Goal: Transaction & Acquisition: Obtain resource

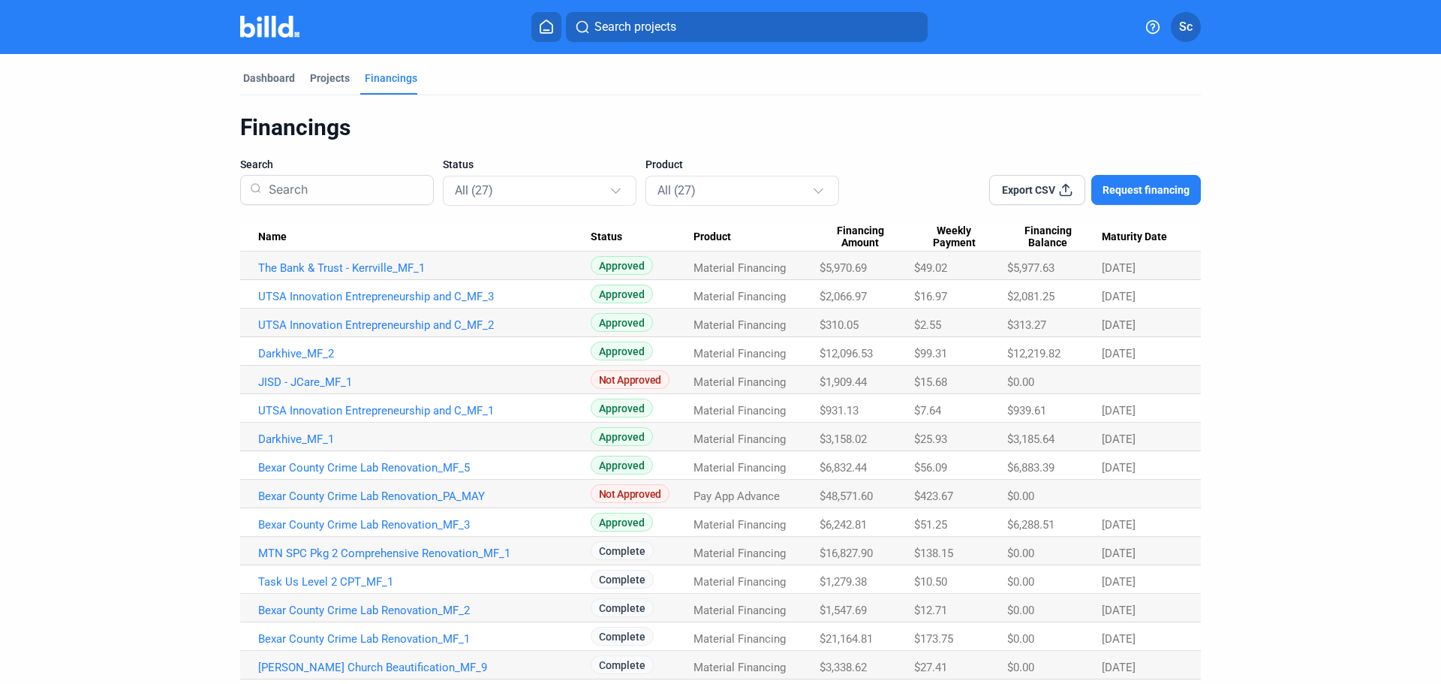
click at [1156, 187] on span "Request financing" at bounding box center [1145, 189] width 87 height 15
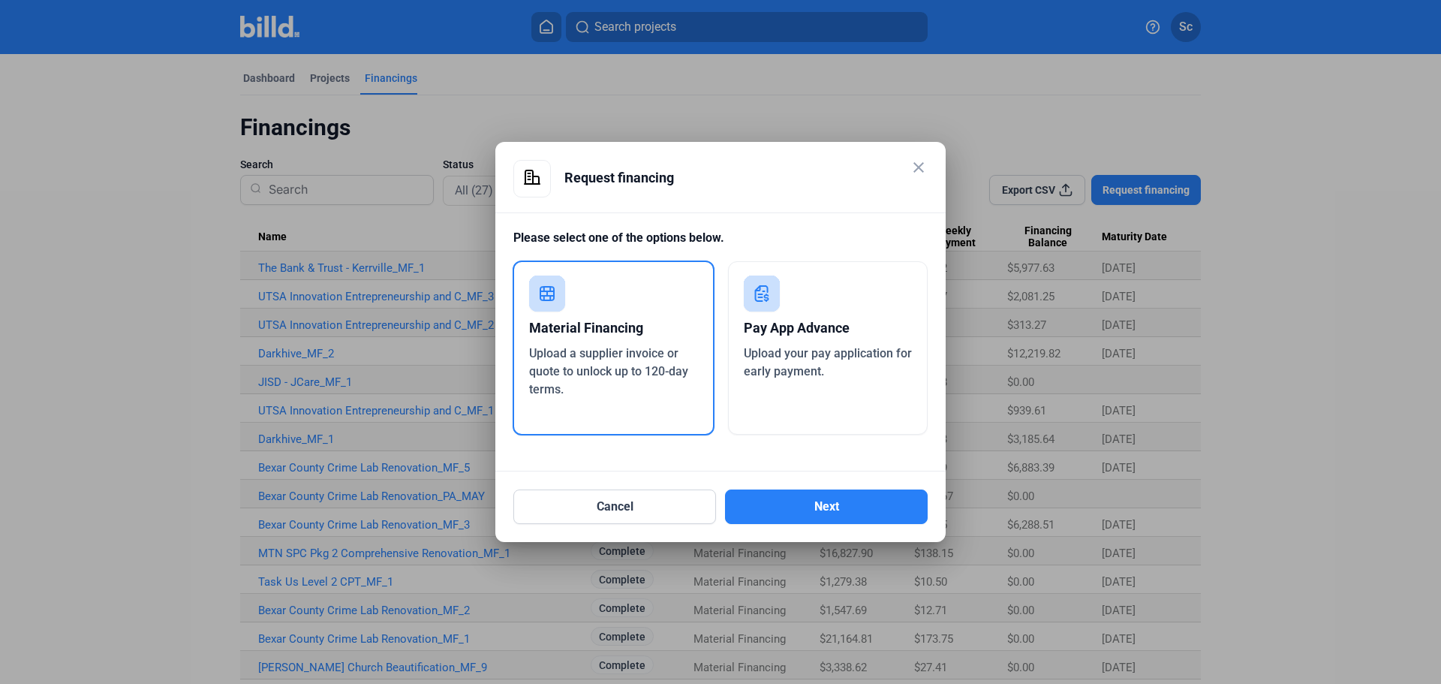
click at [635, 316] on div "Material Financing" at bounding box center [613, 327] width 169 height 33
click at [802, 505] on button "Next" at bounding box center [826, 506] width 203 height 35
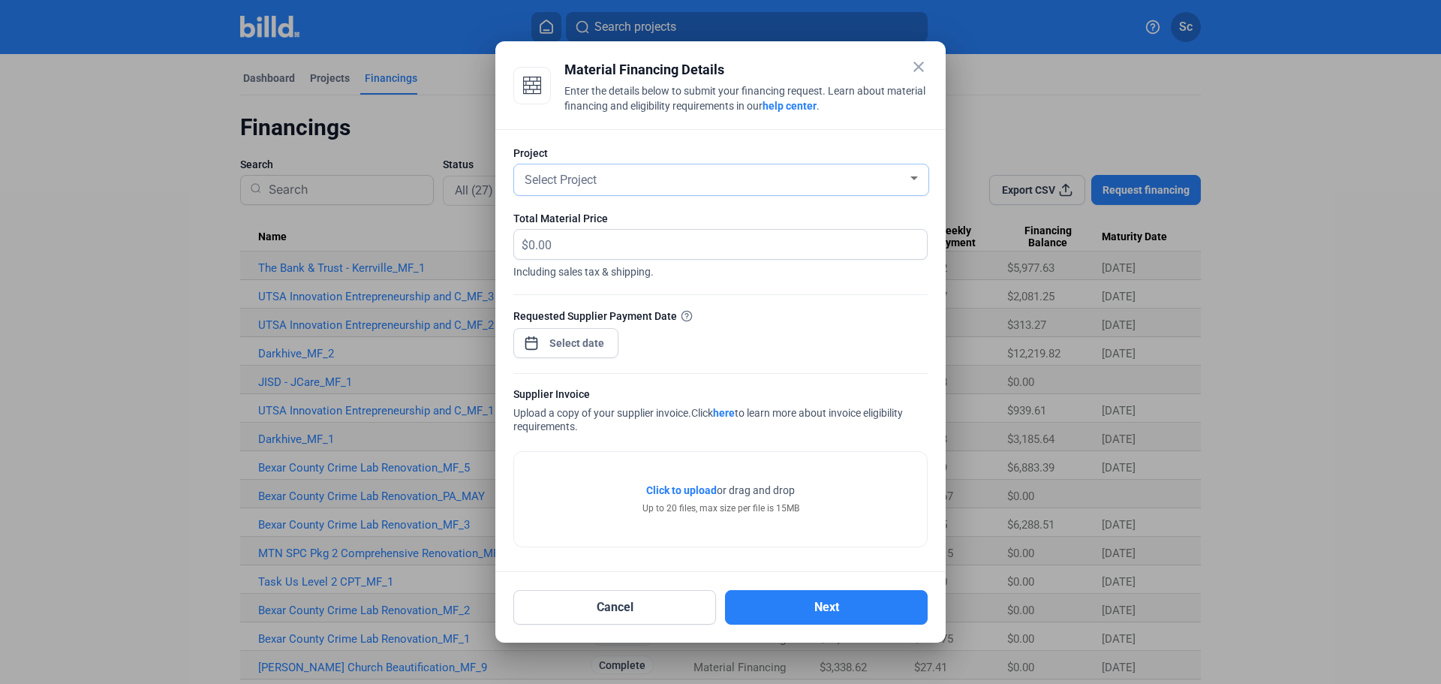
click at [681, 173] on div "Select Project" at bounding box center [715, 178] width 386 height 21
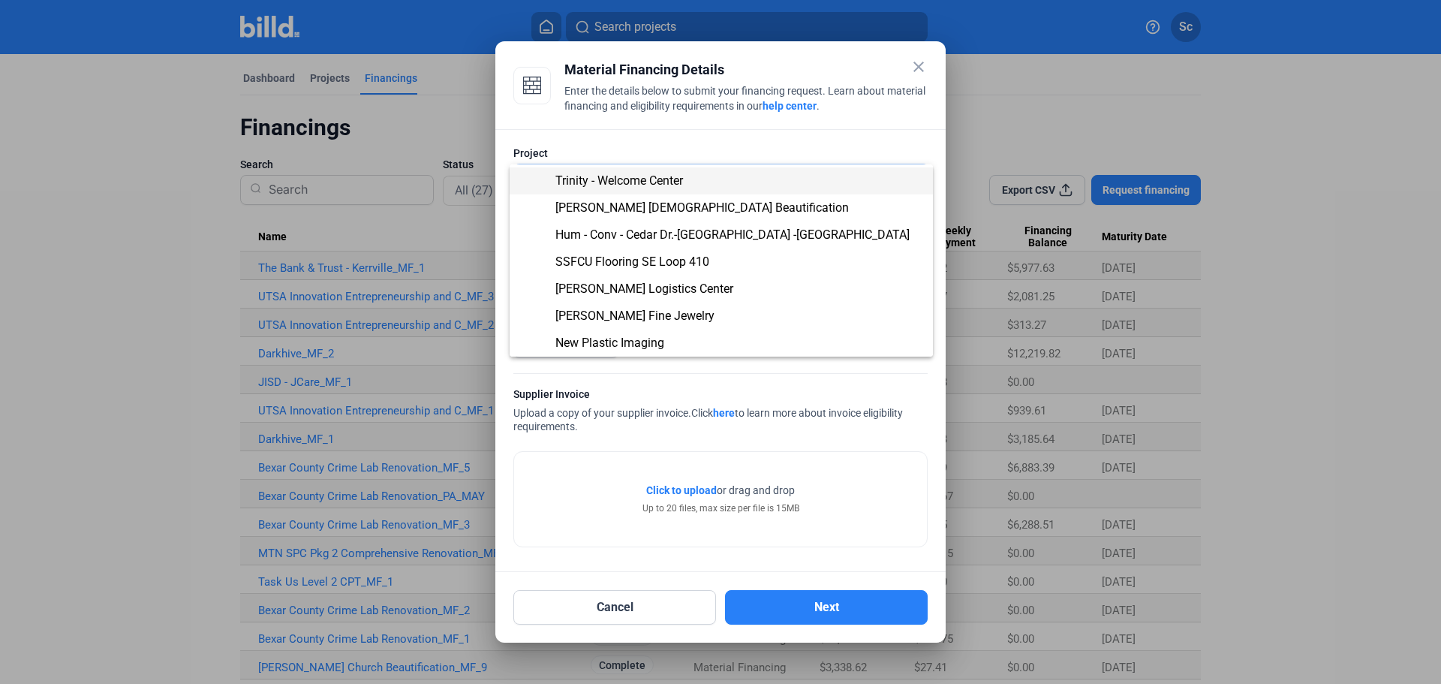
scroll to position [348, 0]
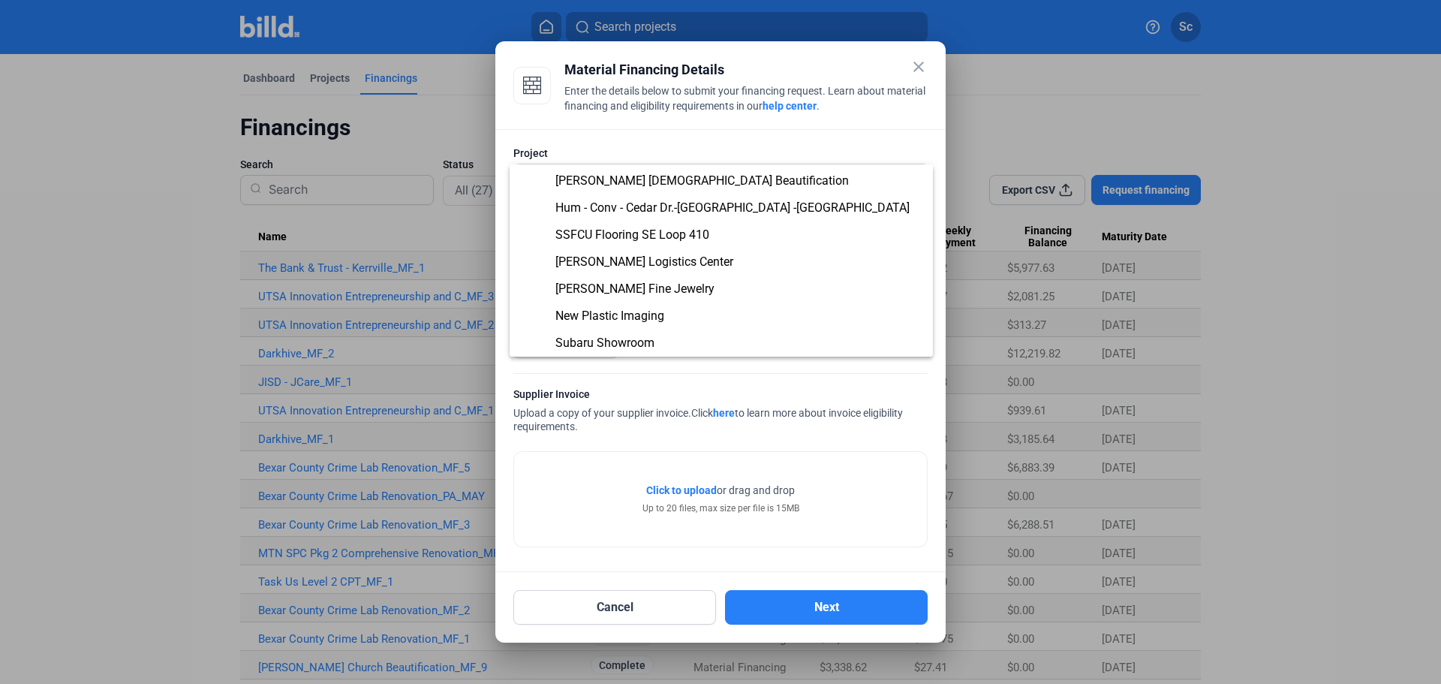
click at [828, 382] on div at bounding box center [720, 342] width 1441 height 684
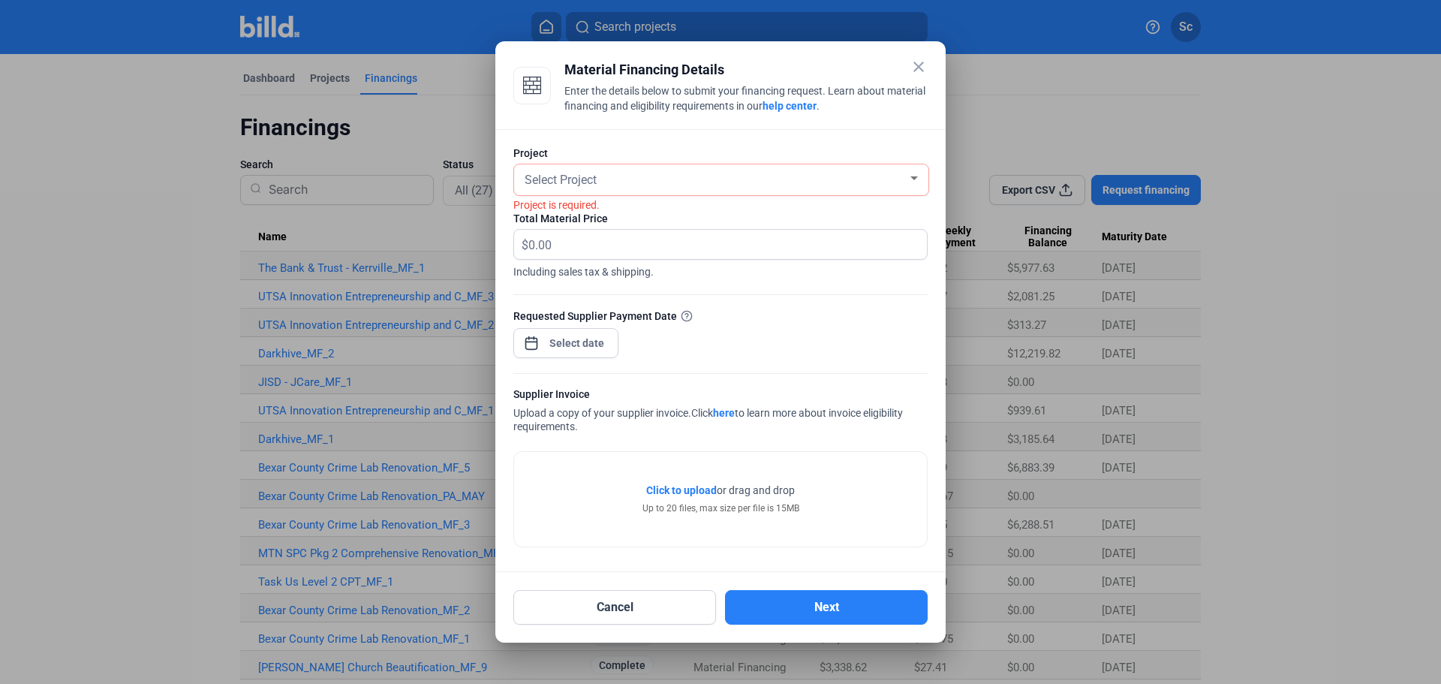
click at [700, 486] on span "Click to upload" at bounding box center [681, 490] width 71 height 12
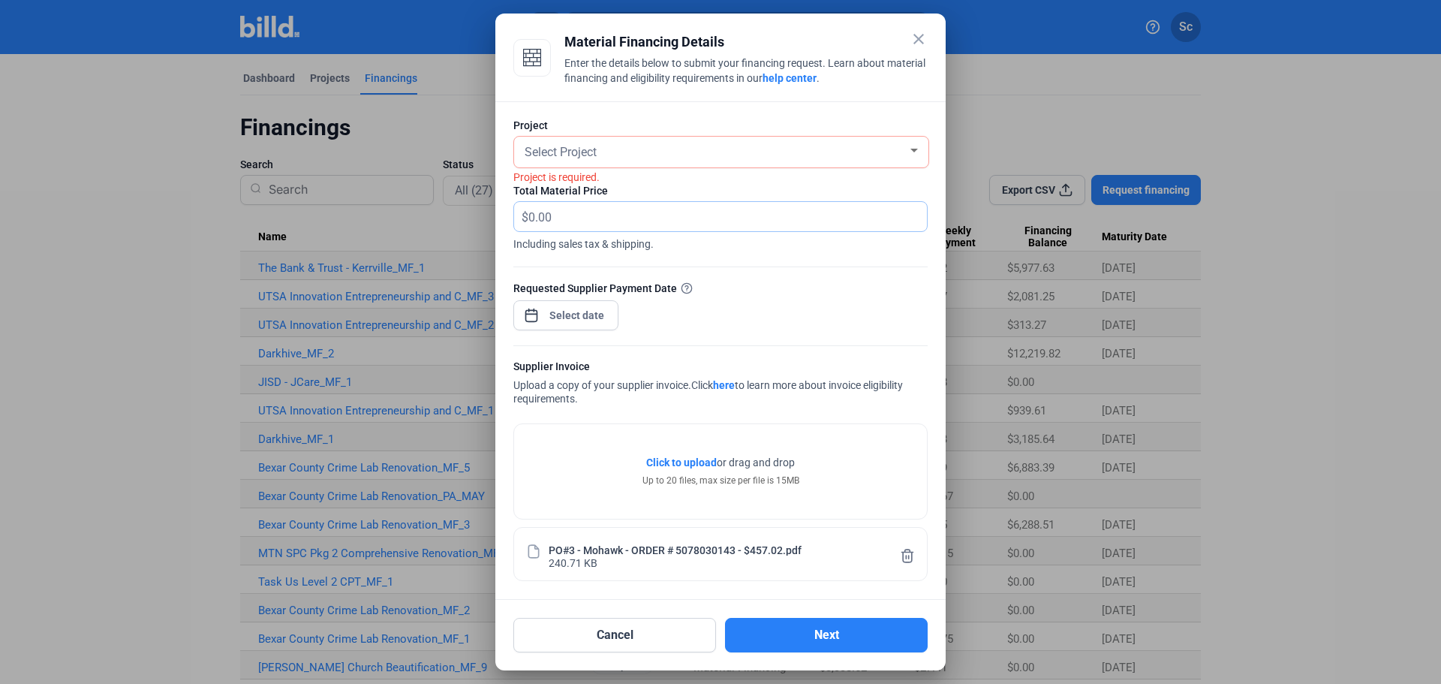
click at [606, 210] on input "text" at bounding box center [727, 216] width 398 height 29
type input "457.02"
click at [606, 160] on div "Select Project" at bounding box center [715, 150] width 386 height 21
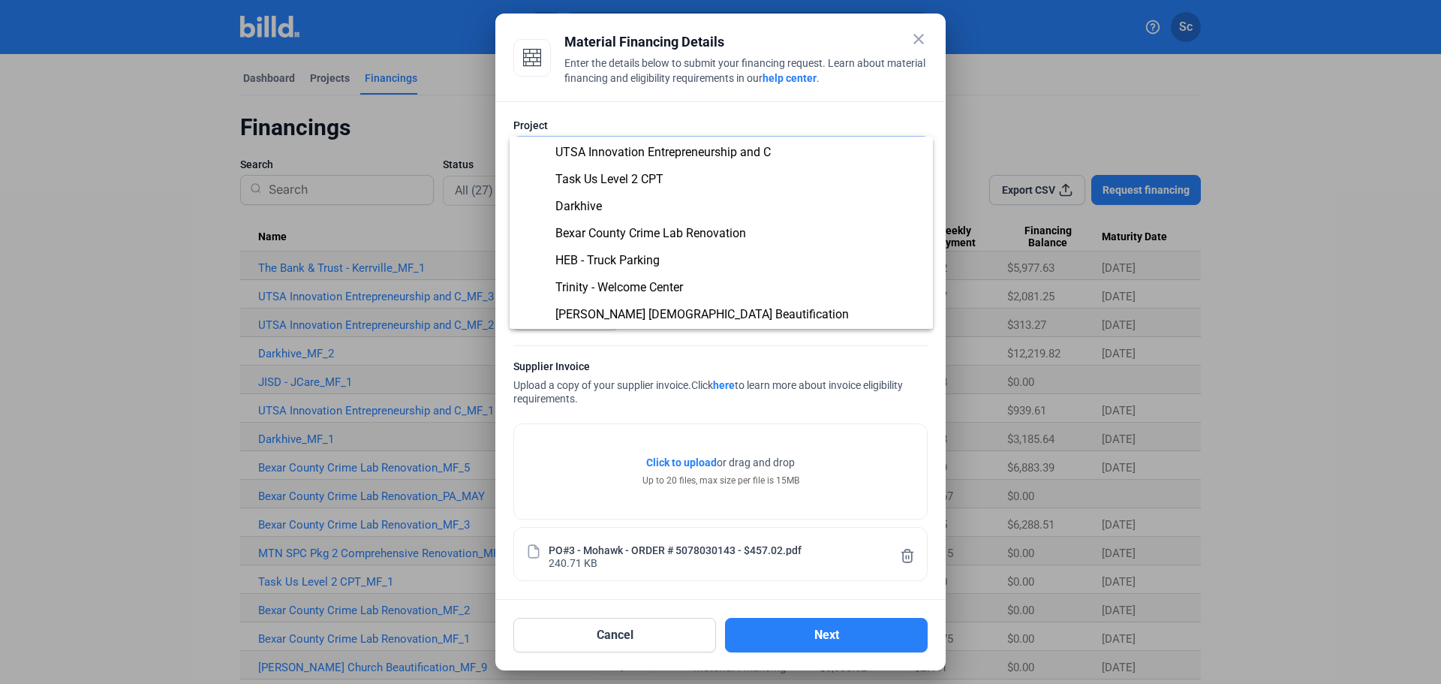
scroll to position [227, 0]
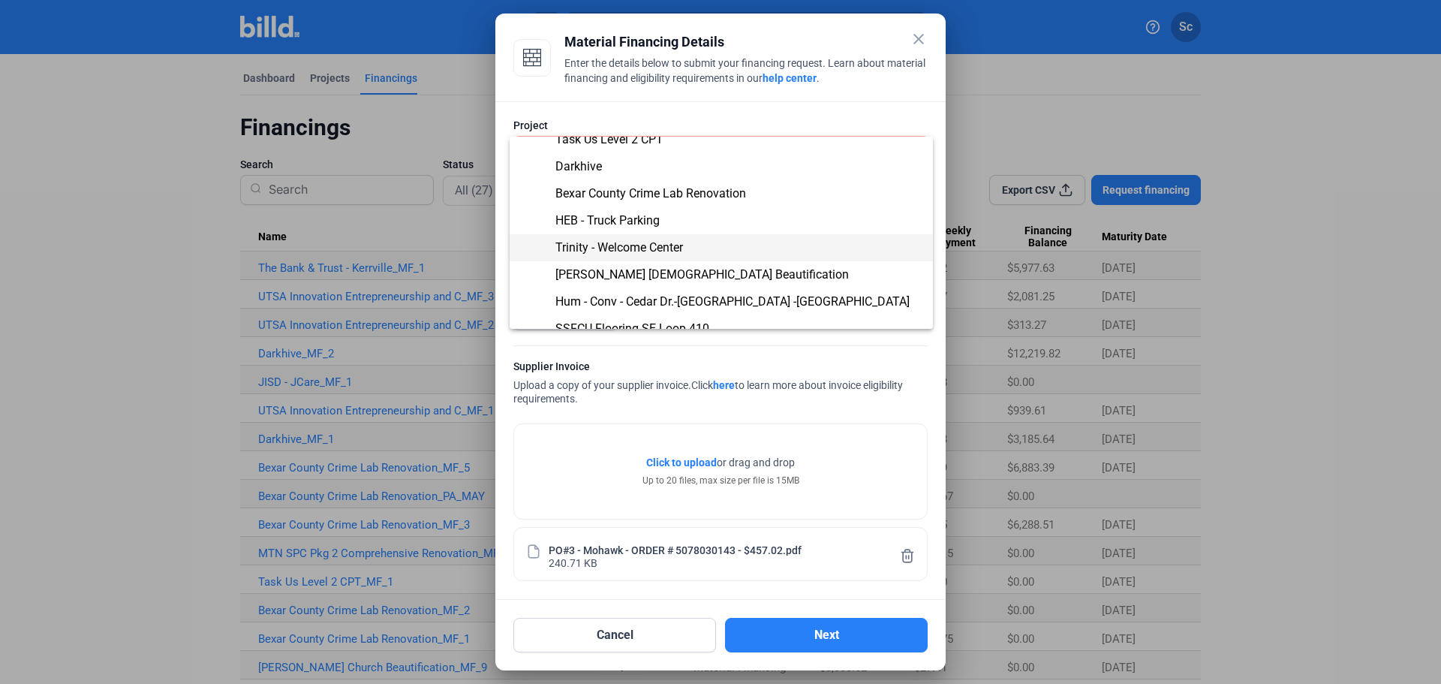
click at [676, 242] on span "Trinity - Welcome Center" at bounding box center [619, 247] width 128 height 14
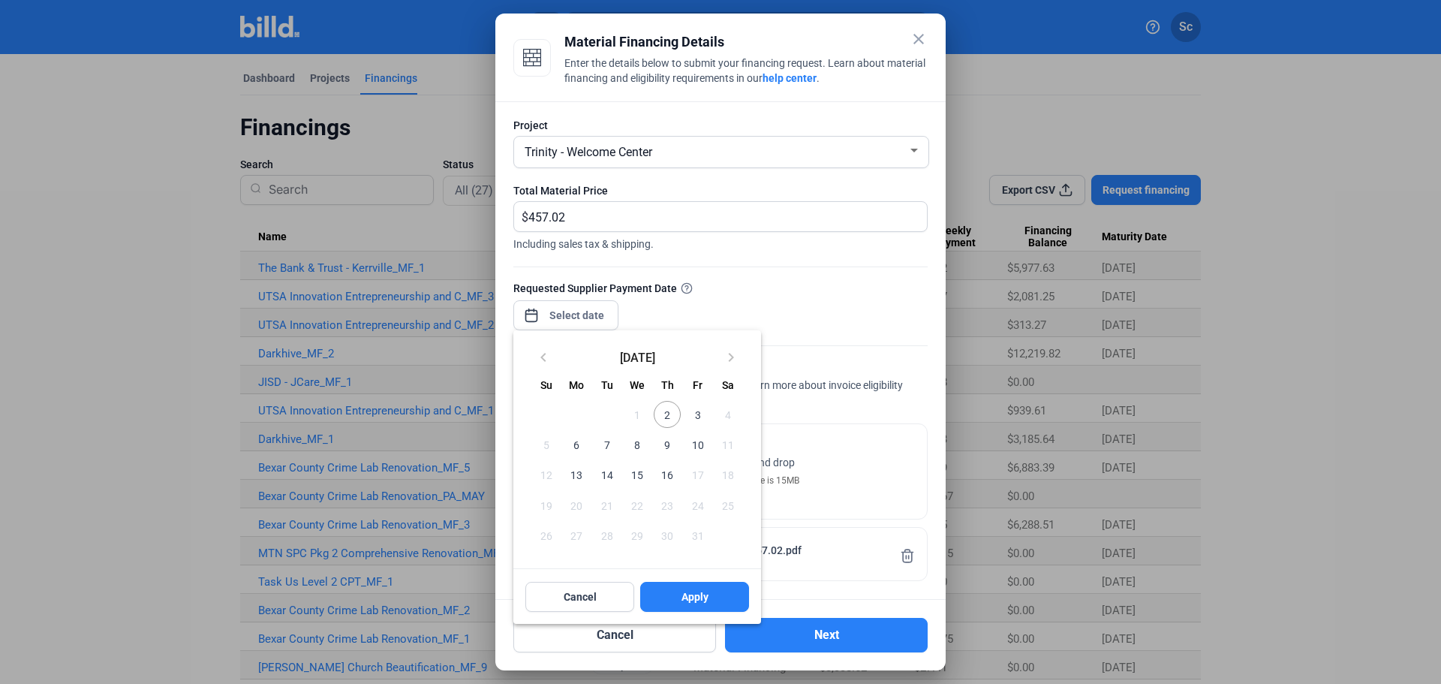
click at [585, 308] on div "close Material Financing Details Enter the details below to submit your financi…" at bounding box center [720, 342] width 1441 height 684
click at [666, 414] on span "2" at bounding box center [667, 414] width 27 height 27
click at [701, 600] on span "Apply" at bounding box center [694, 596] width 27 height 15
type input "[DATE]"
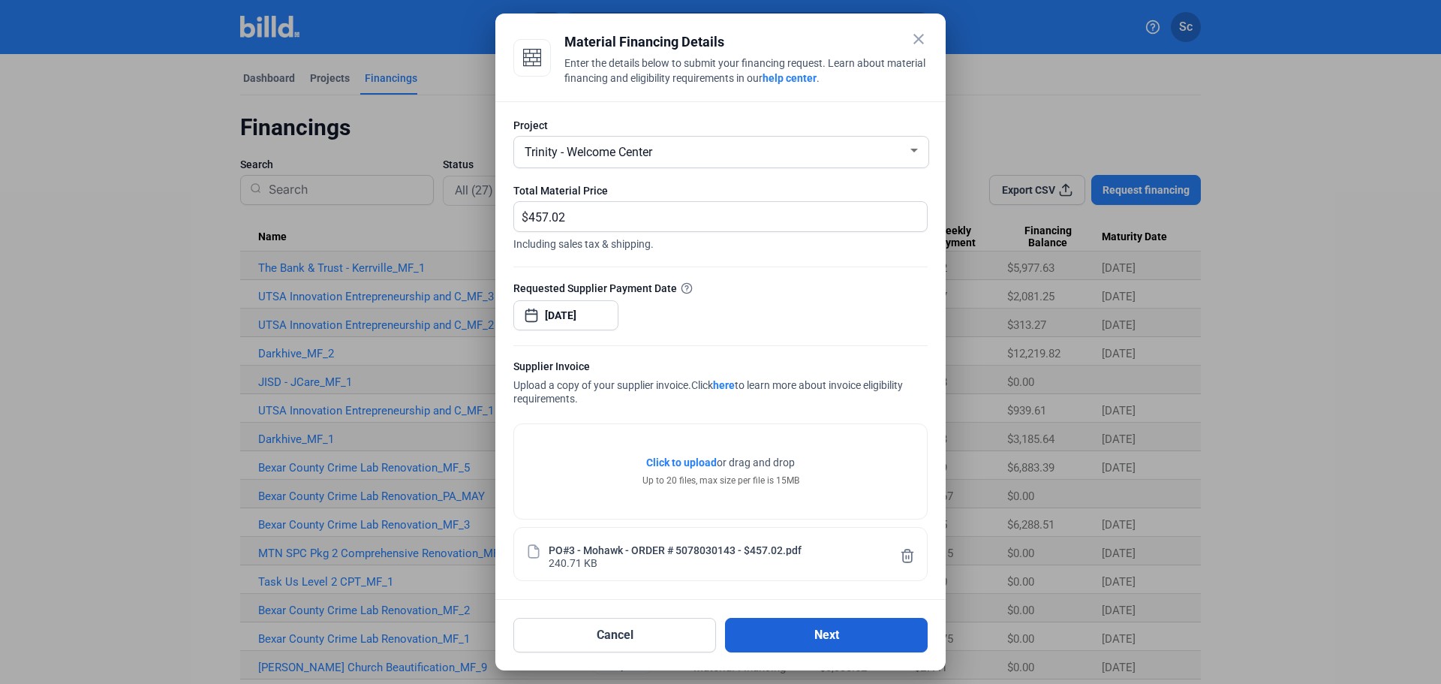
click at [801, 639] on button "Next" at bounding box center [826, 635] width 203 height 35
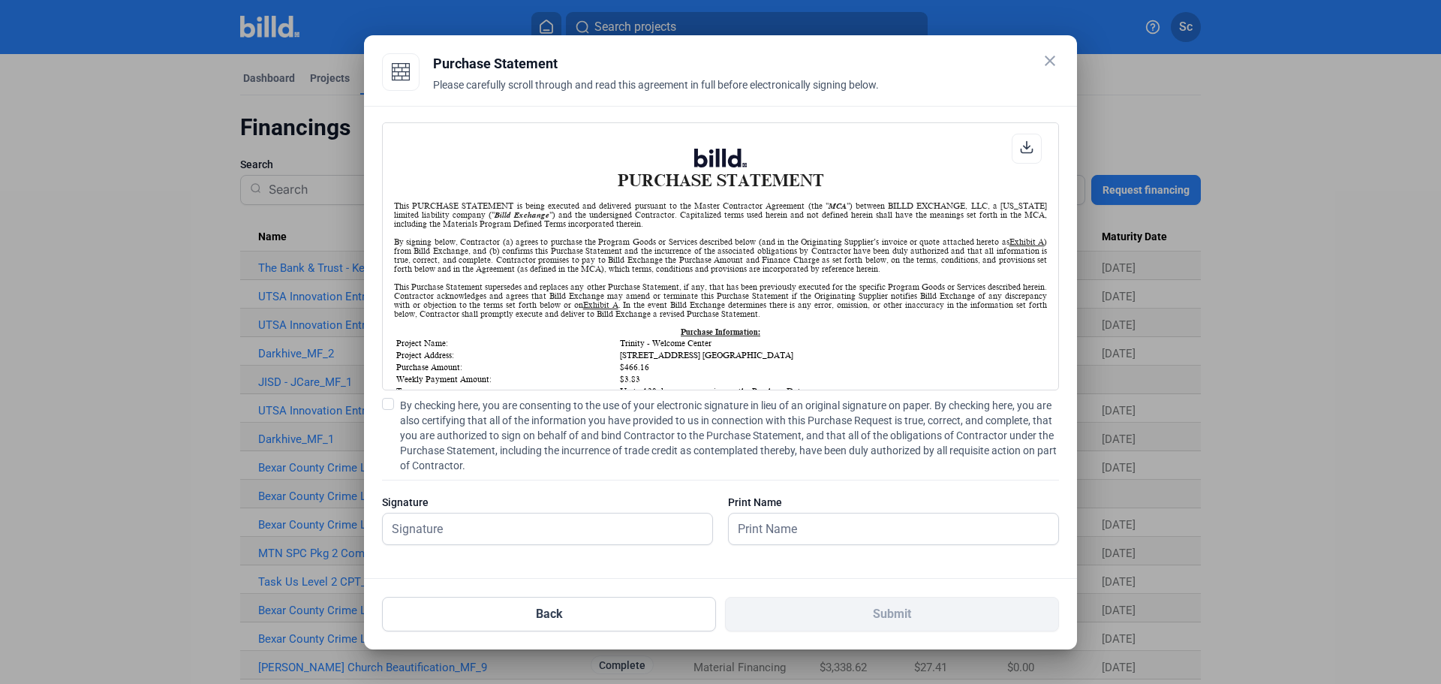
scroll to position [1, 0]
click at [386, 400] on span at bounding box center [388, 404] width 12 height 12
click at [0, 0] on input "By checking here, you are consenting to the use of your electronic signature in…" at bounding box center [0, 0] width 0 height 0
click at [471, 525] on input "text" at bounding box center [539, 528] width 313 height 31
type input "[PERSON_NAME]"
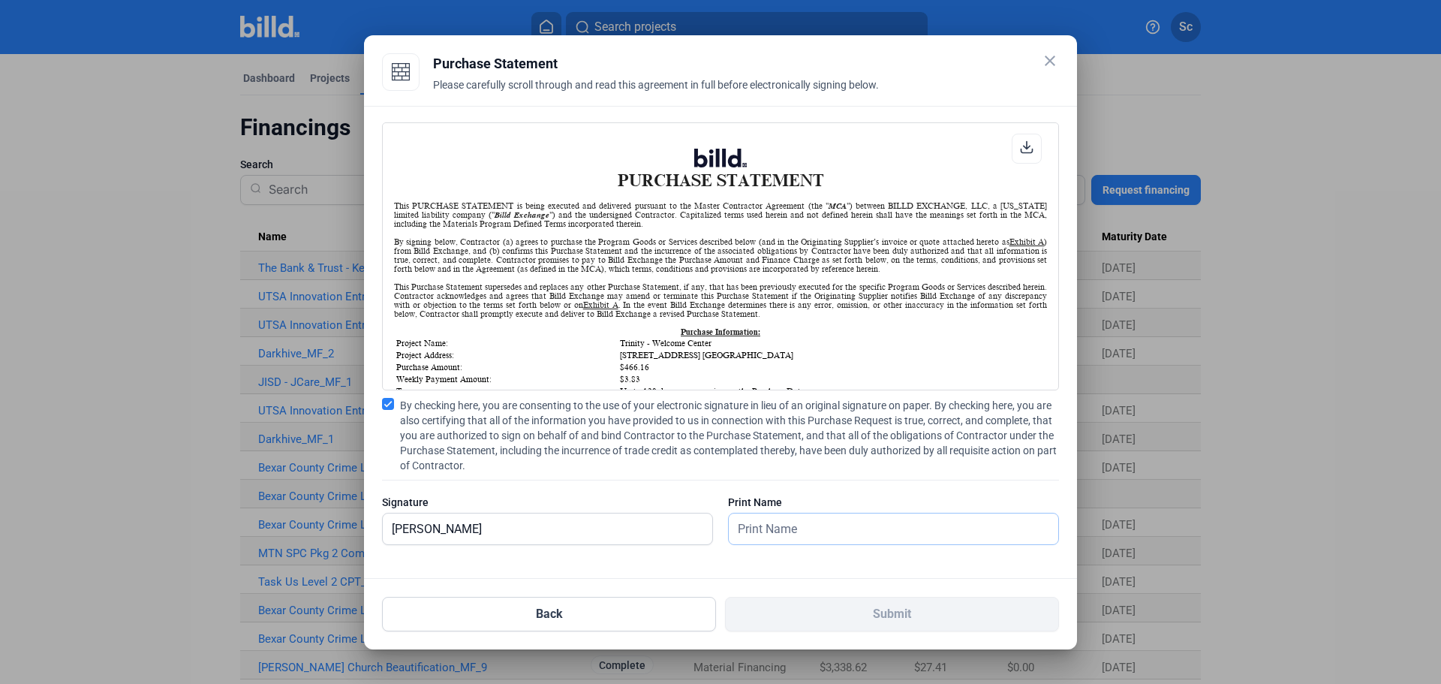
type input "[PERSON_NAME]"
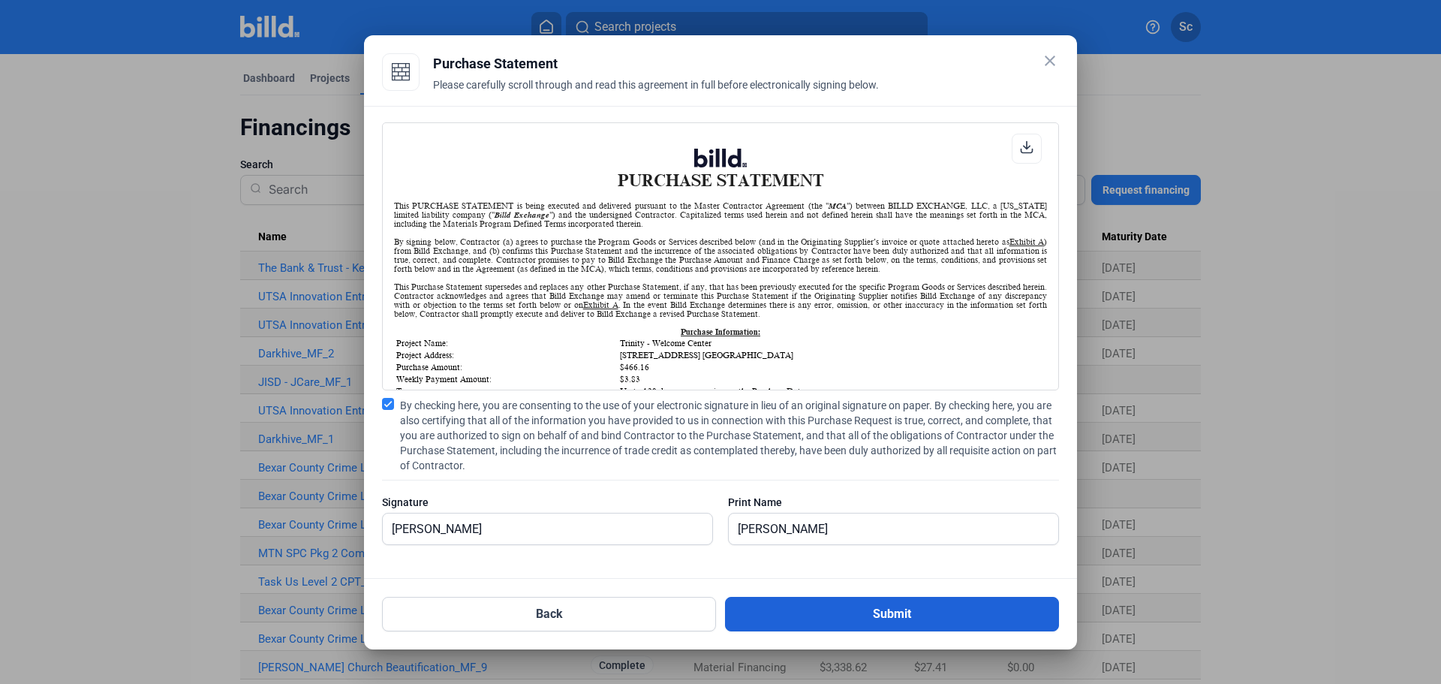
click at [807, 621] on button "Submit" at bounding box center [892, 614] width 334 height 35
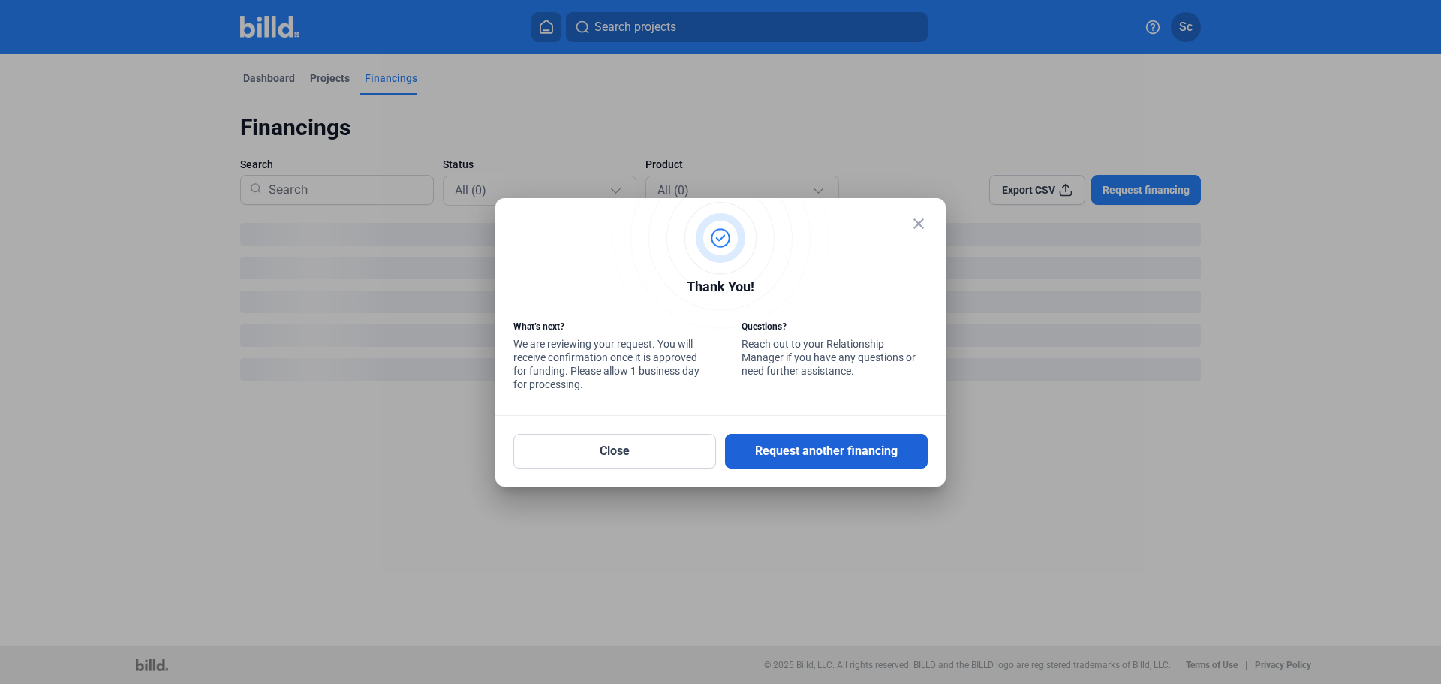
click at [807, 456] on button "Request another financing" at bounding box center [826, 451] width 203 height 35
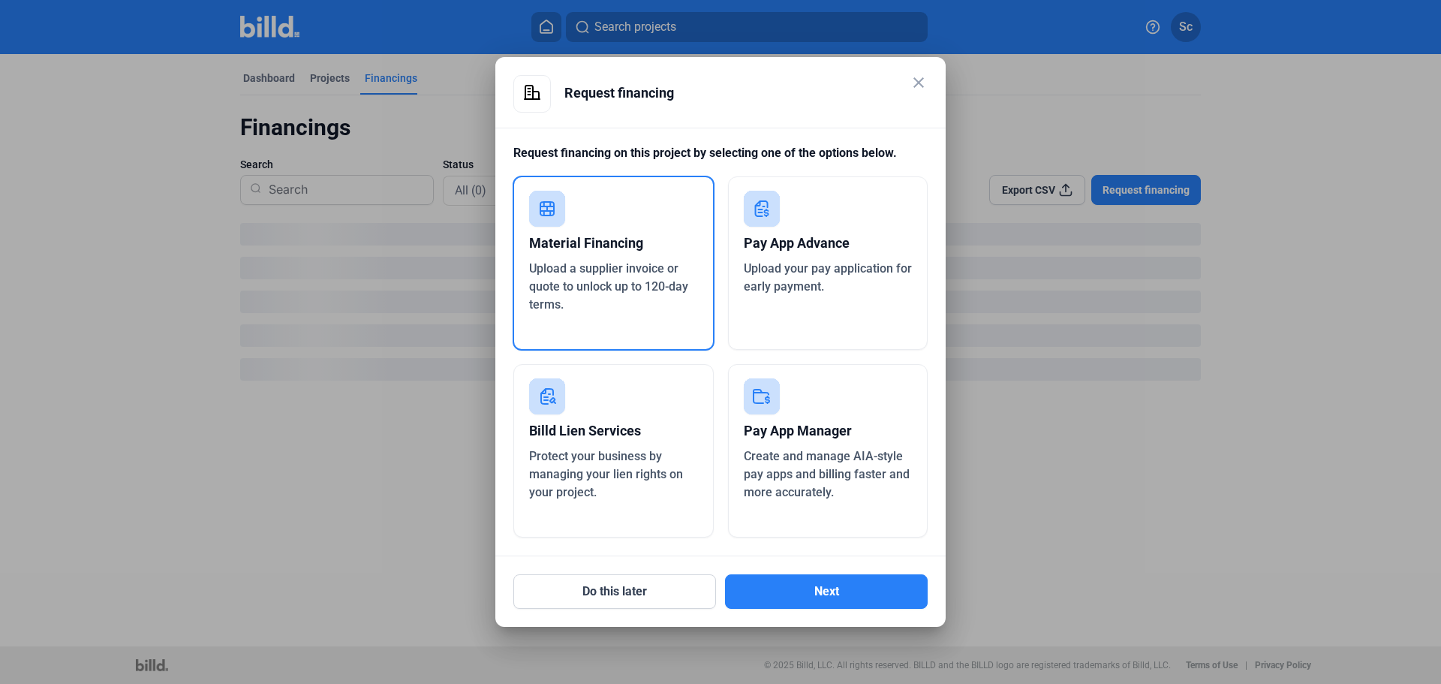
click at [650, 235] on div "Material Financing" at bounding box center [613, 243] width 169 height 33
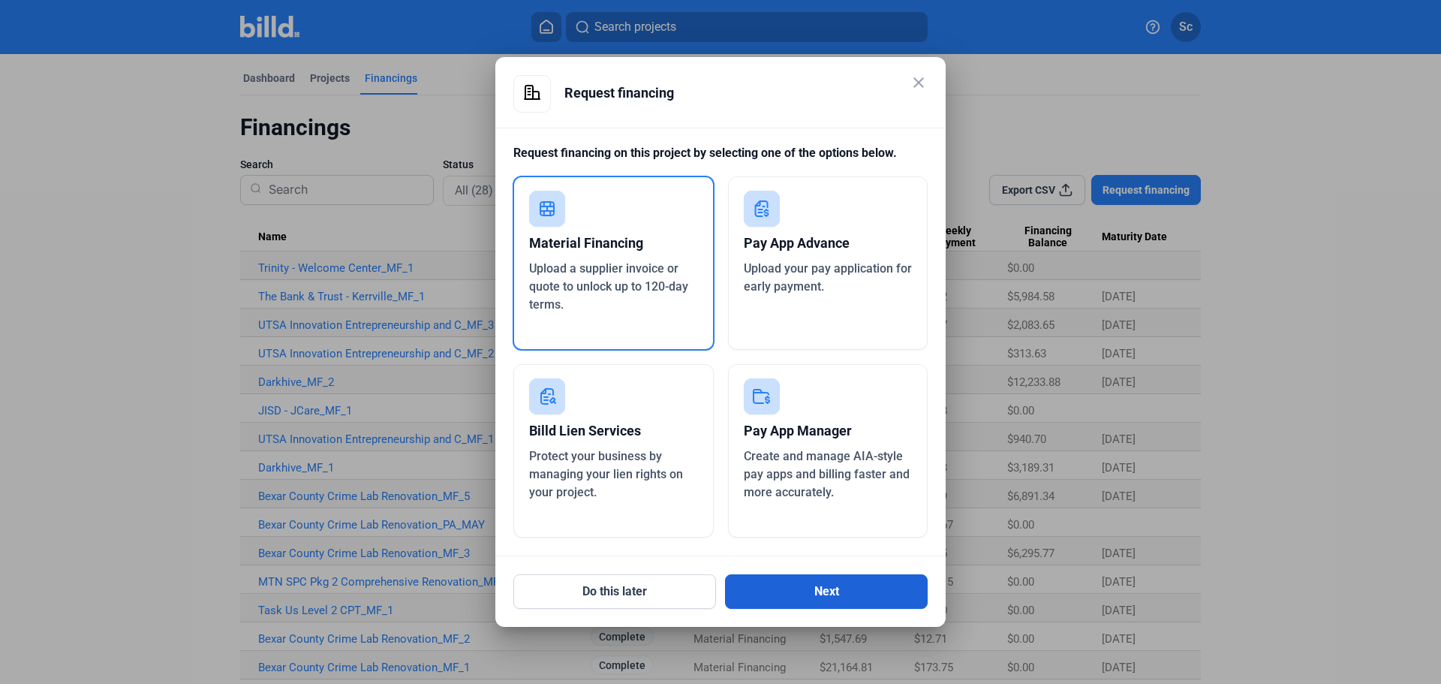
click at [838, 593] on button "Next" at bounding box center [826, 591] width 203 height 35
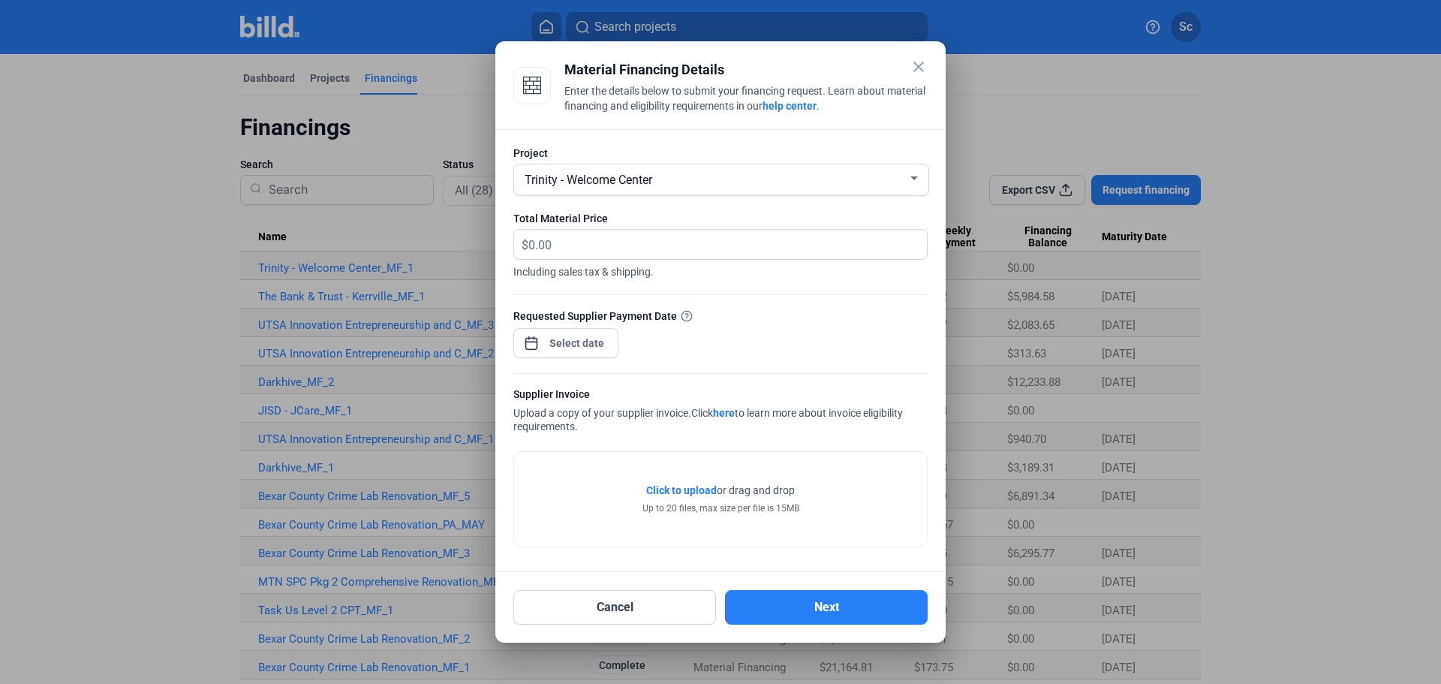
click at [690, 180] on div "Trinity - Welcome Center" at bounding box center [715, 178] width 386 height 21
click at [764, 227] on div at bounding box center [720, 342] width 1441 height 684
click at [919, 177] on div at bounding box center [914, 179] width 14 height 12
click at [617, 615] on div at bounding box center [720, 342] width 1441 height 684
click at [618, 614] on button "Cancel" at bounding box center [614, 607] width 203 height 35
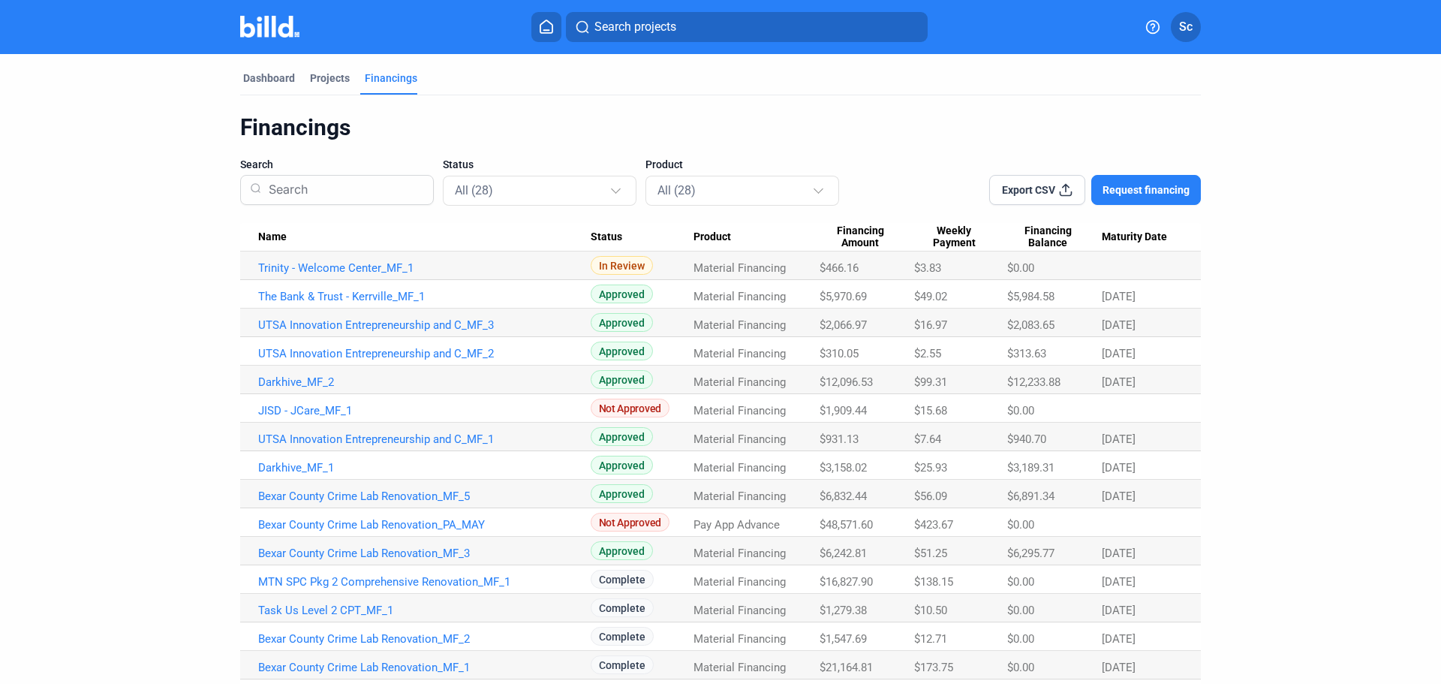
click at [1128, 190] on span "Request financing" at bounding box center [1145, 189] width 87 height 15
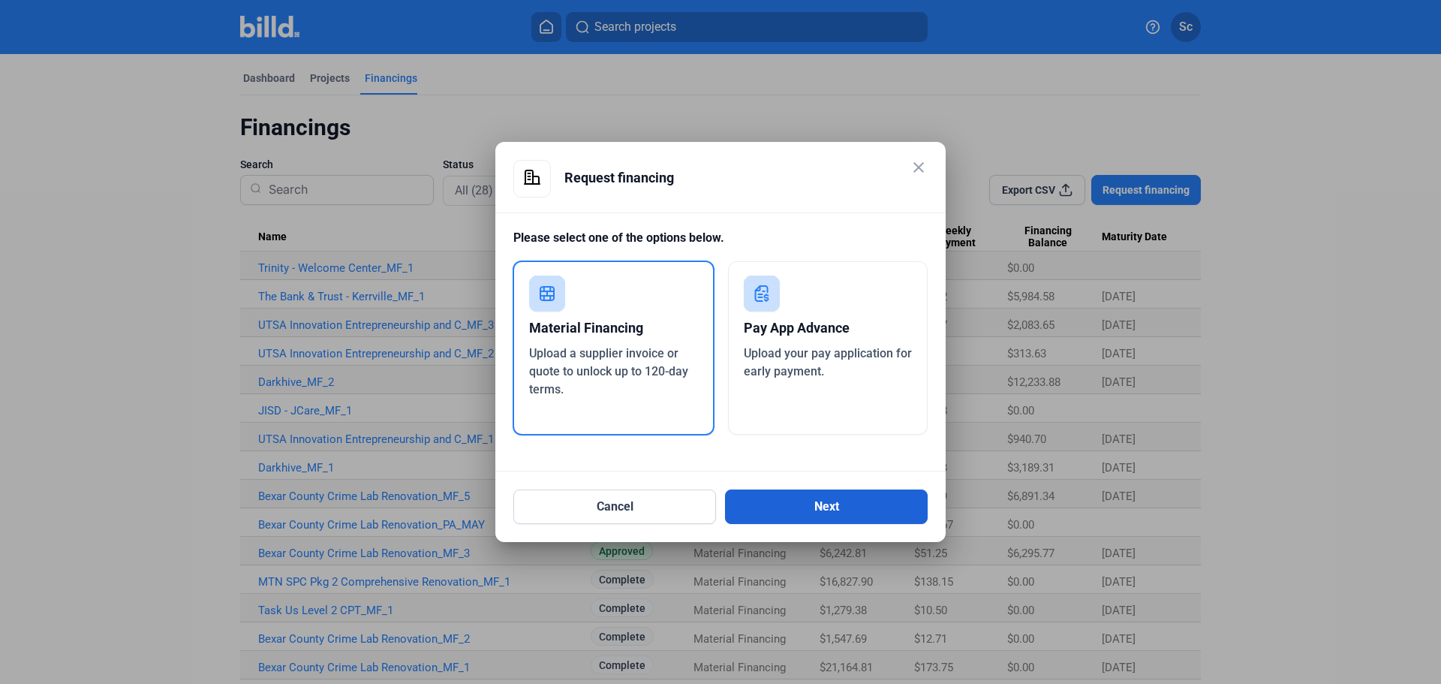
click at [799, 510] on button "Next" at bounding box center [826, 506] width 203 height 35
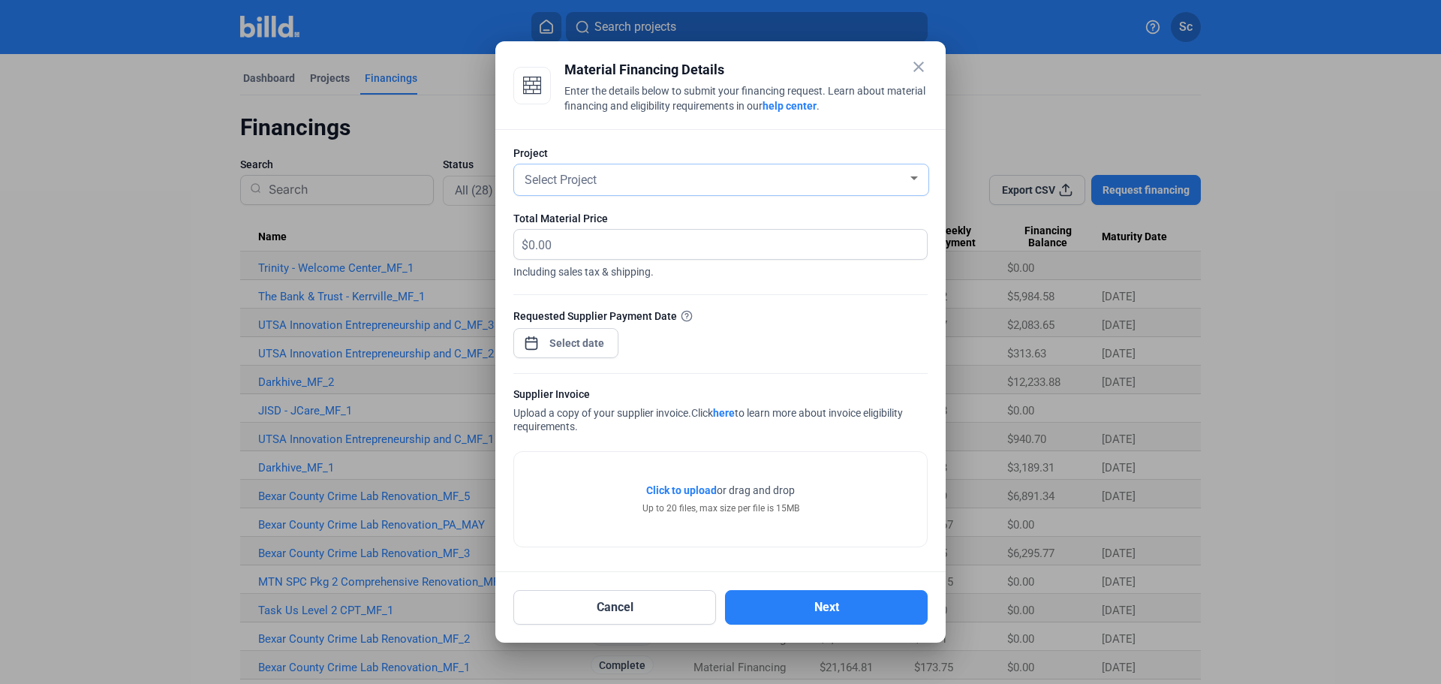
click at [631, 184] on div "Select Project" at bounding box center [715, 178] width 386 height 21
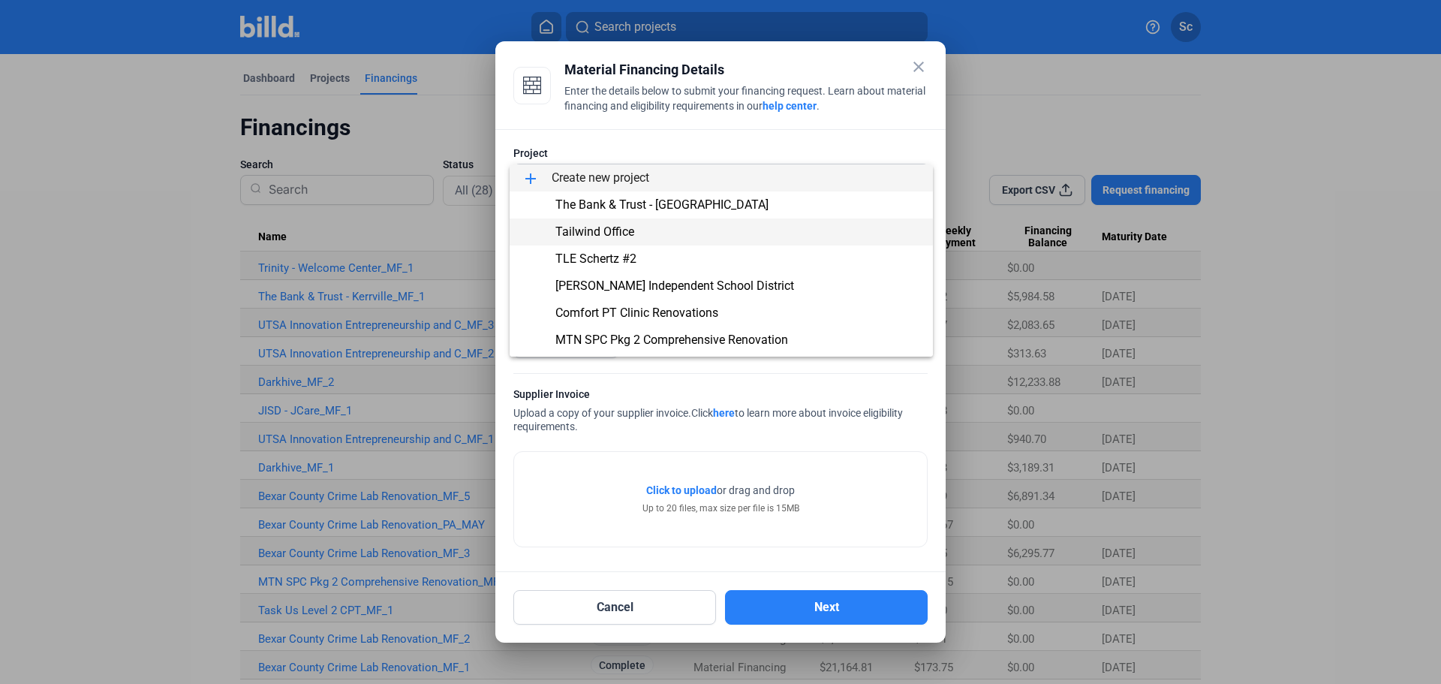
click at [655, 236] on span "Tailwind Office" at bounding box center [721, 231] width 399 height 27
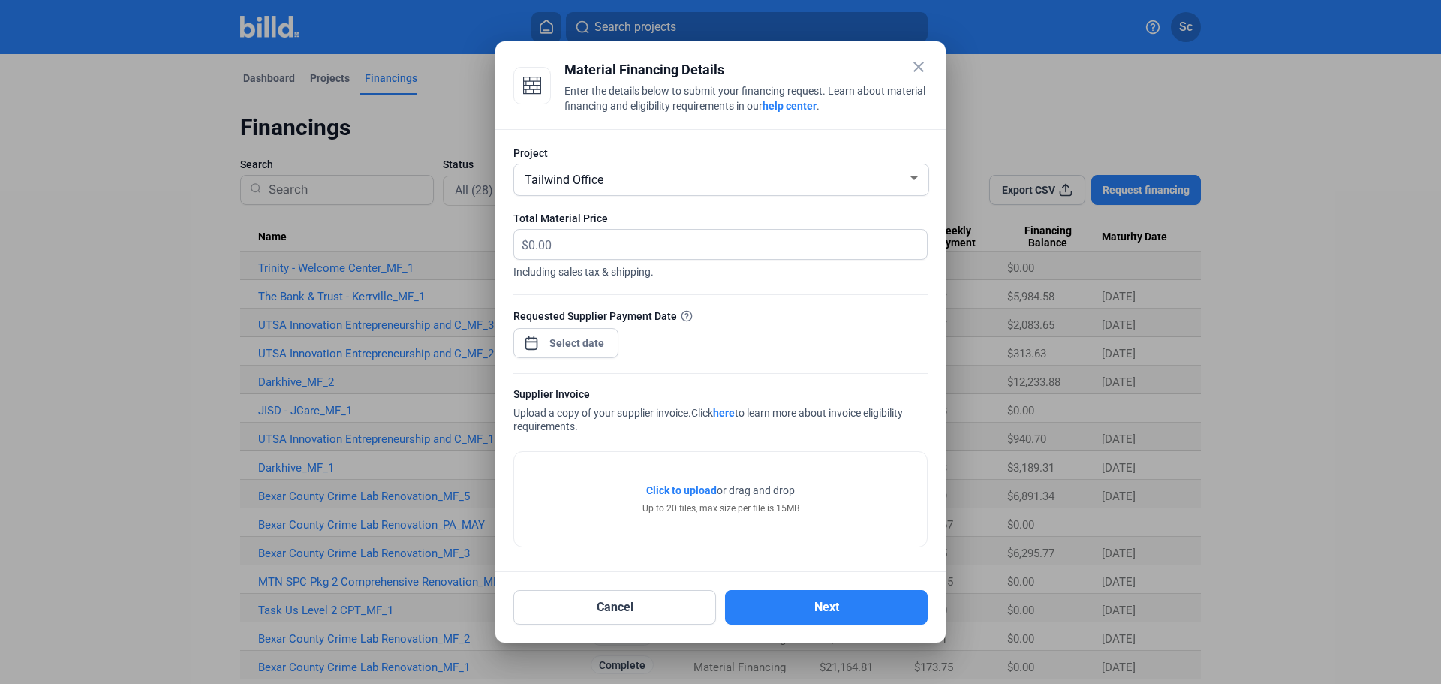
click at [681, 483] on span "Click to upload Tap to upload" at bounding box center [681, 490] width 71 height 15
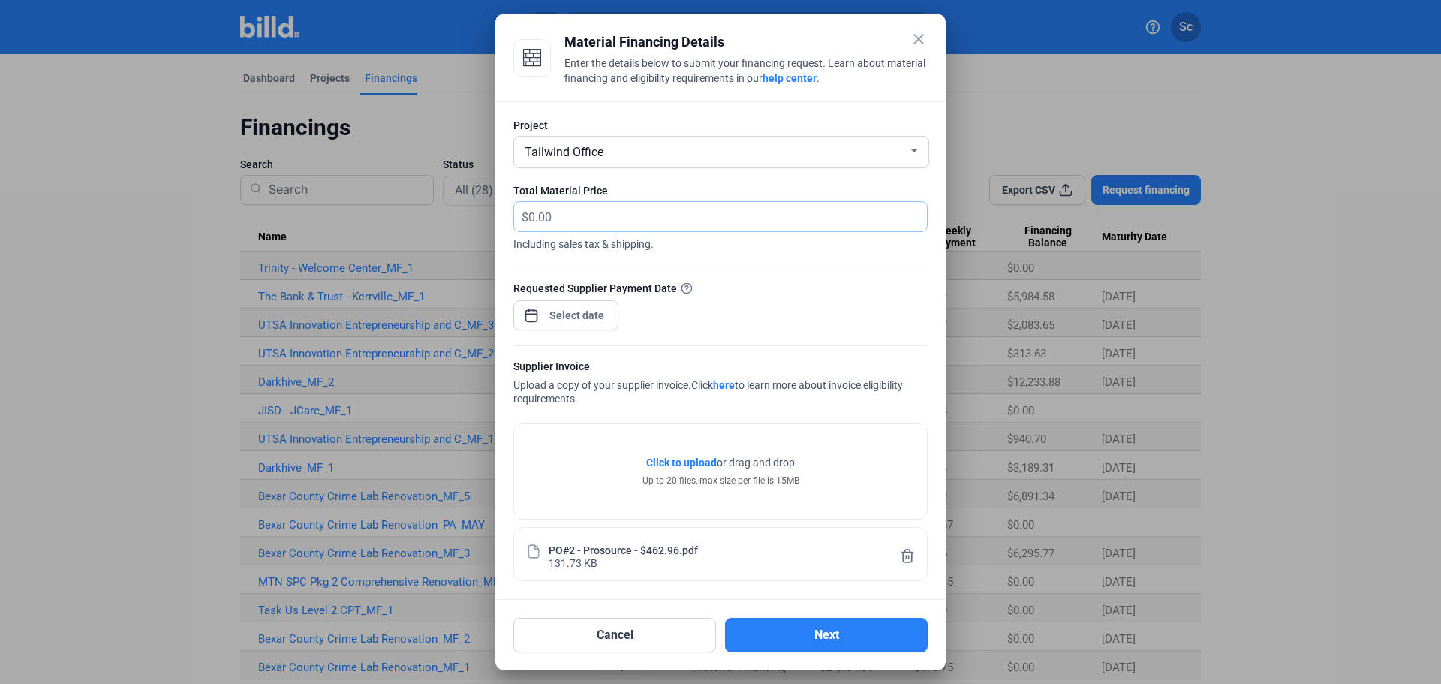
click at [582, 212] on input "text" at bounding box center [718, 216] width 381 height 29
type input "462.96"
click at [556, 308] on div "close Material Financing Details Enter the details below to submit your financi…" at bounding box center [720, 342] width 1441 height 684
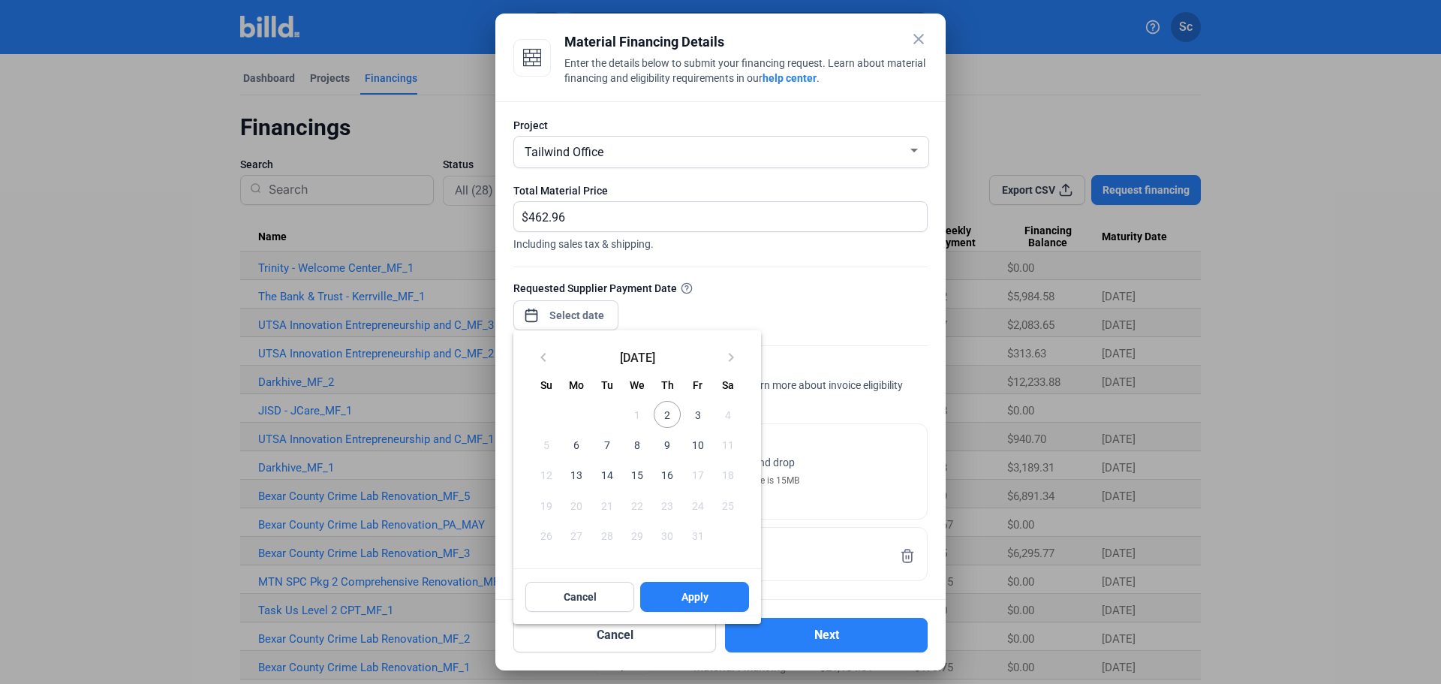
click at [666, 414] on span "2" at bounding box center [667, 414] width 27 height 27
click at [705, 604] on span "Apply" at bounding box center [694, 596] width 27 height 15
type input "[DATE]"
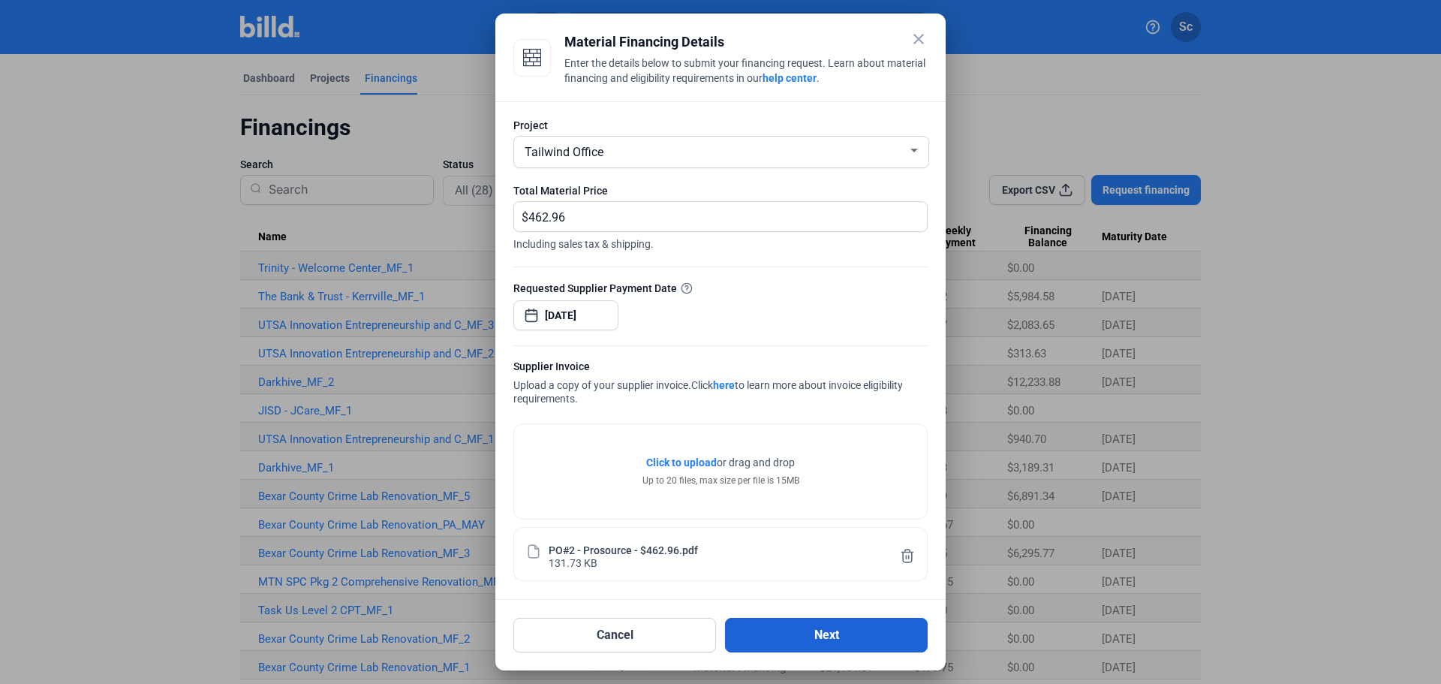
click at [824, 642] on button "Next" at bounding box center [826, 635] width 203 height 35
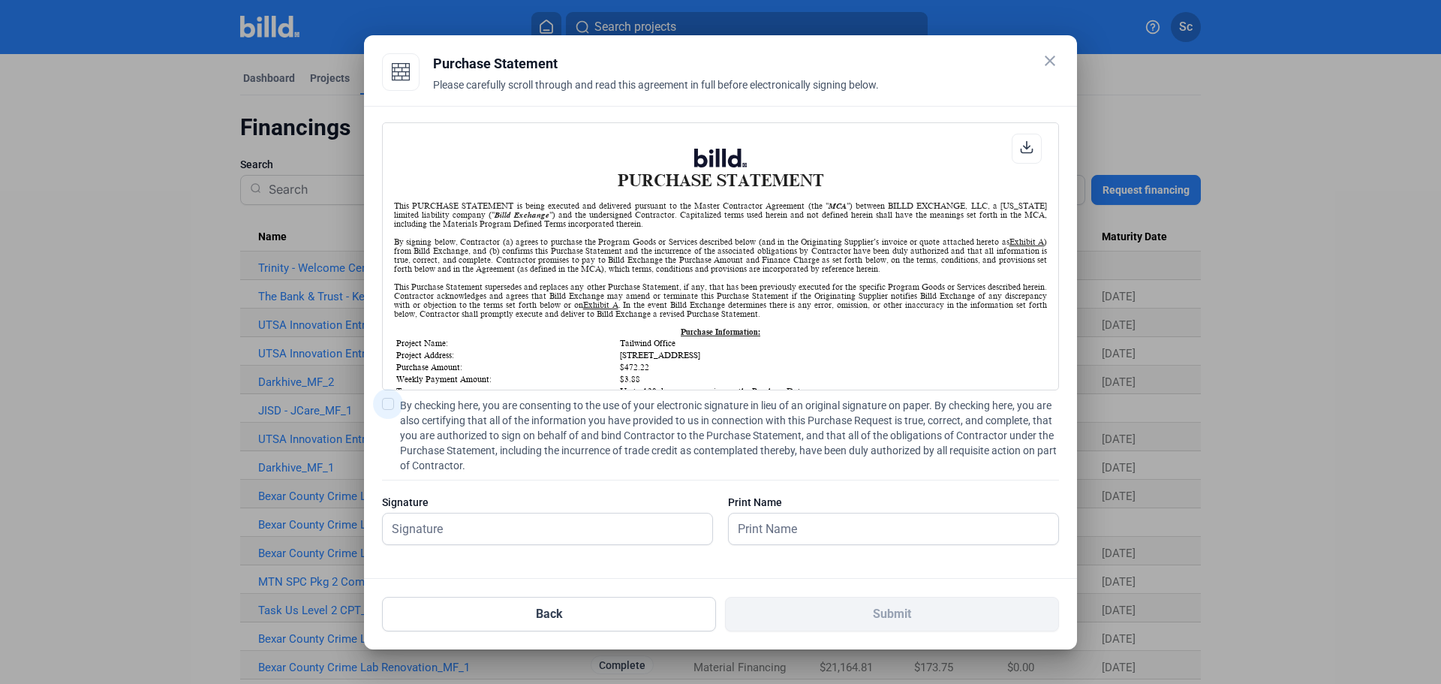
click at [386, 400] on span at bounding box center [388, 404] width 12 height 12
click at [0, 0] on input "By checking here, you are consenting to the use of your electronic signature in…" at bounding box center [0, 0] width 0 height 0
drag, startPoint x: 464, startPoint y: 516, endPoint x: 471, endPoint y: 519, distance: 8.1
click at [464, 516] on input "text" at bounding box center [539, 528] width 313 height 31
type input "[PERSON_NAME]"
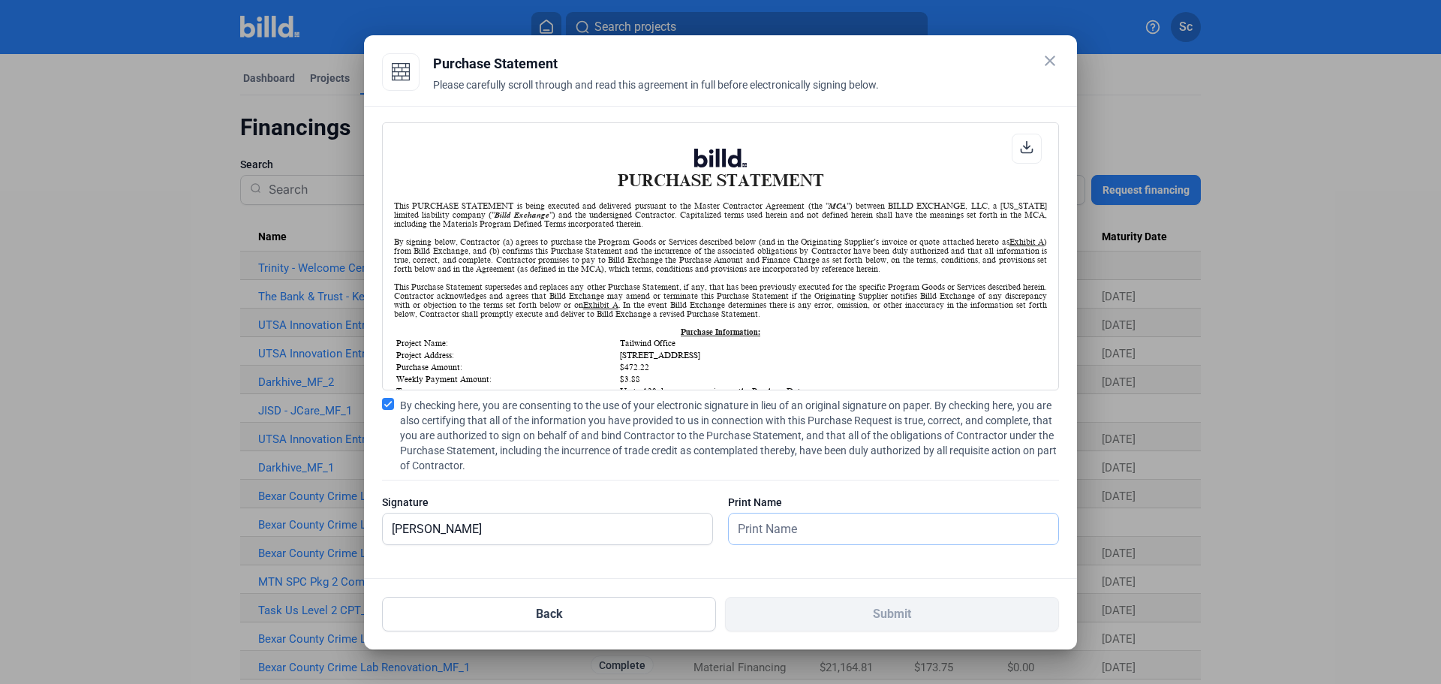
type input "[PERSON_NAME]"
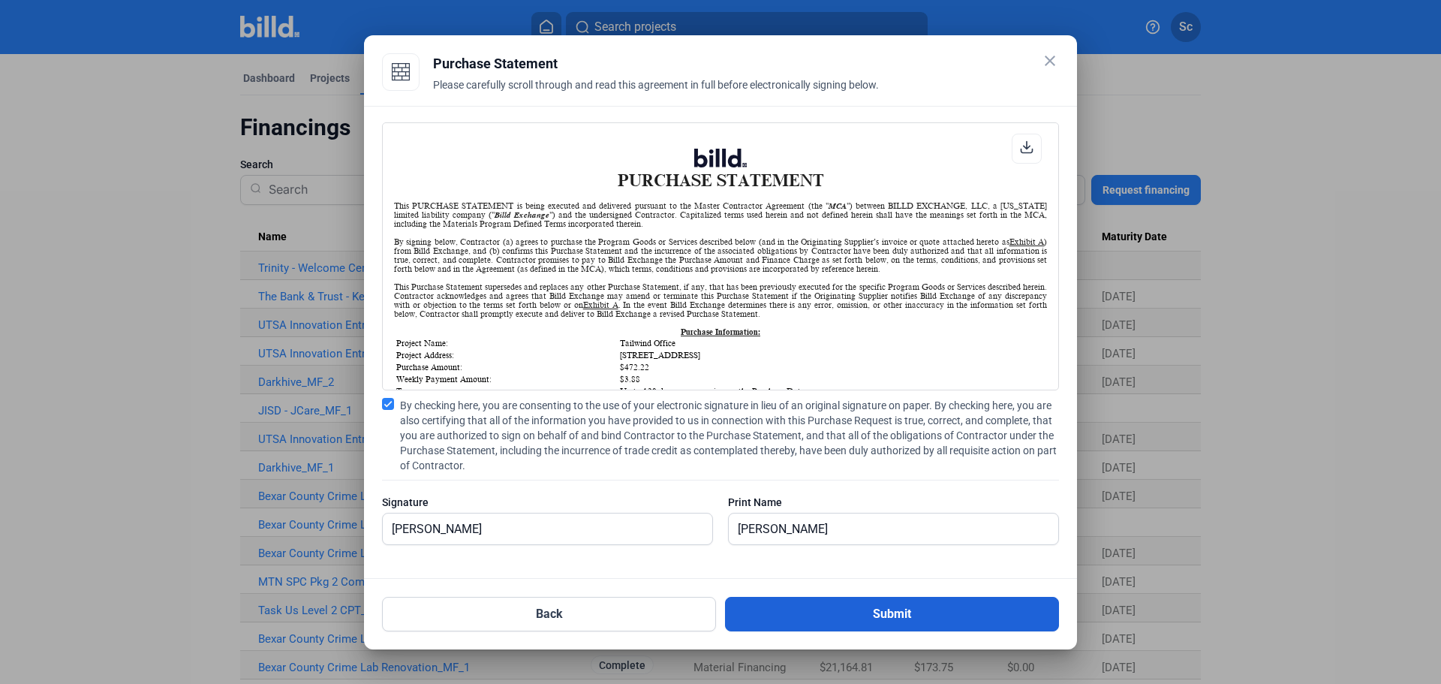
click at [801, 618] on button "Submit" at bounding box center [892, 614] width 334 height 35
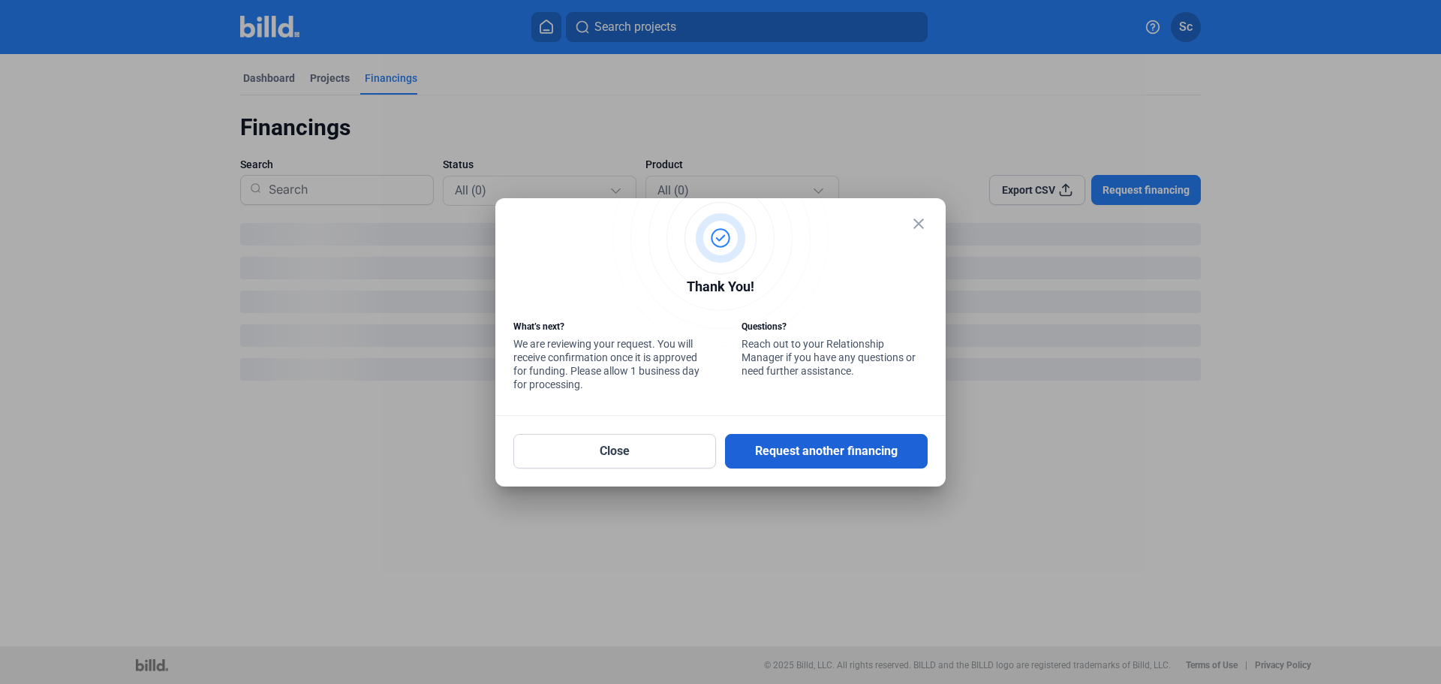
click at [805, 463] on button "Request another financing" at bounding box center [826, 451] width 203 height 35
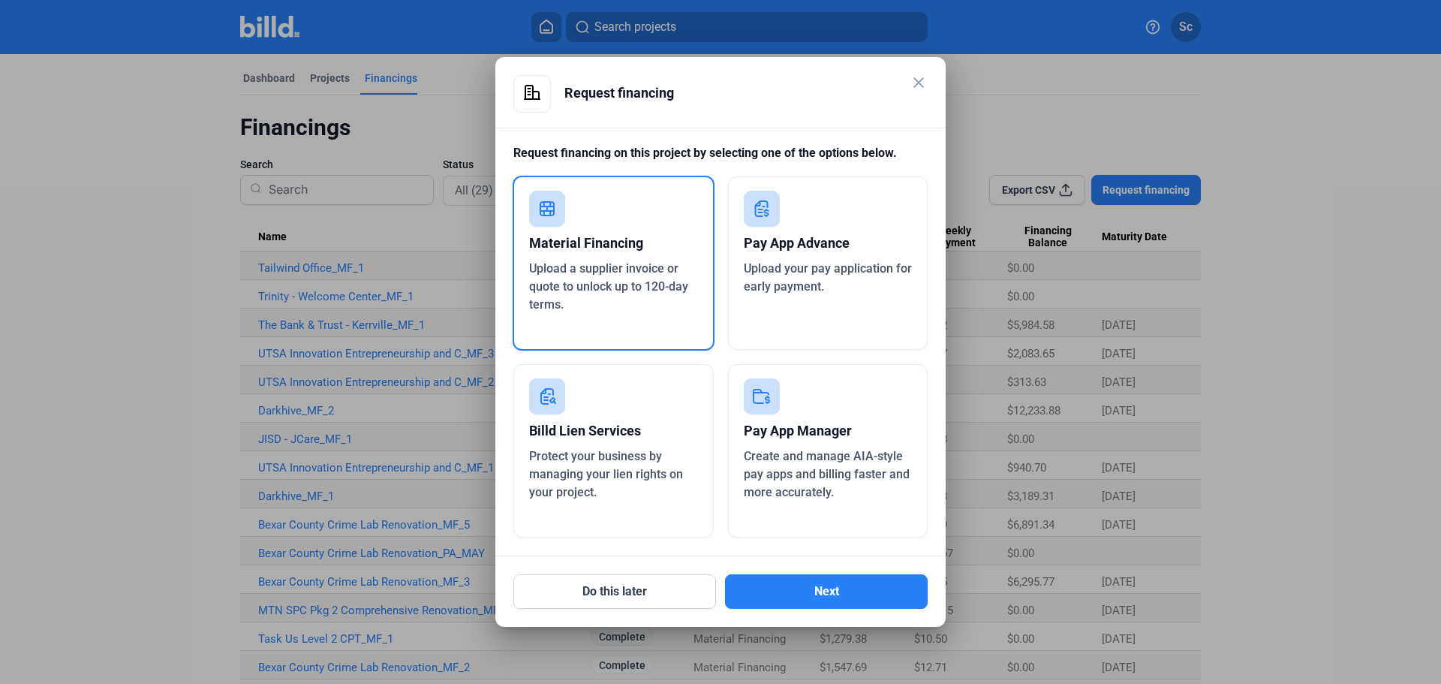
click at [657, 251] on div "Material Financing" at bounding box center [613, 243] width 169 height 33
click at [846, 581] on button "Next" at bounding box center [826, 591] width 203 height 35
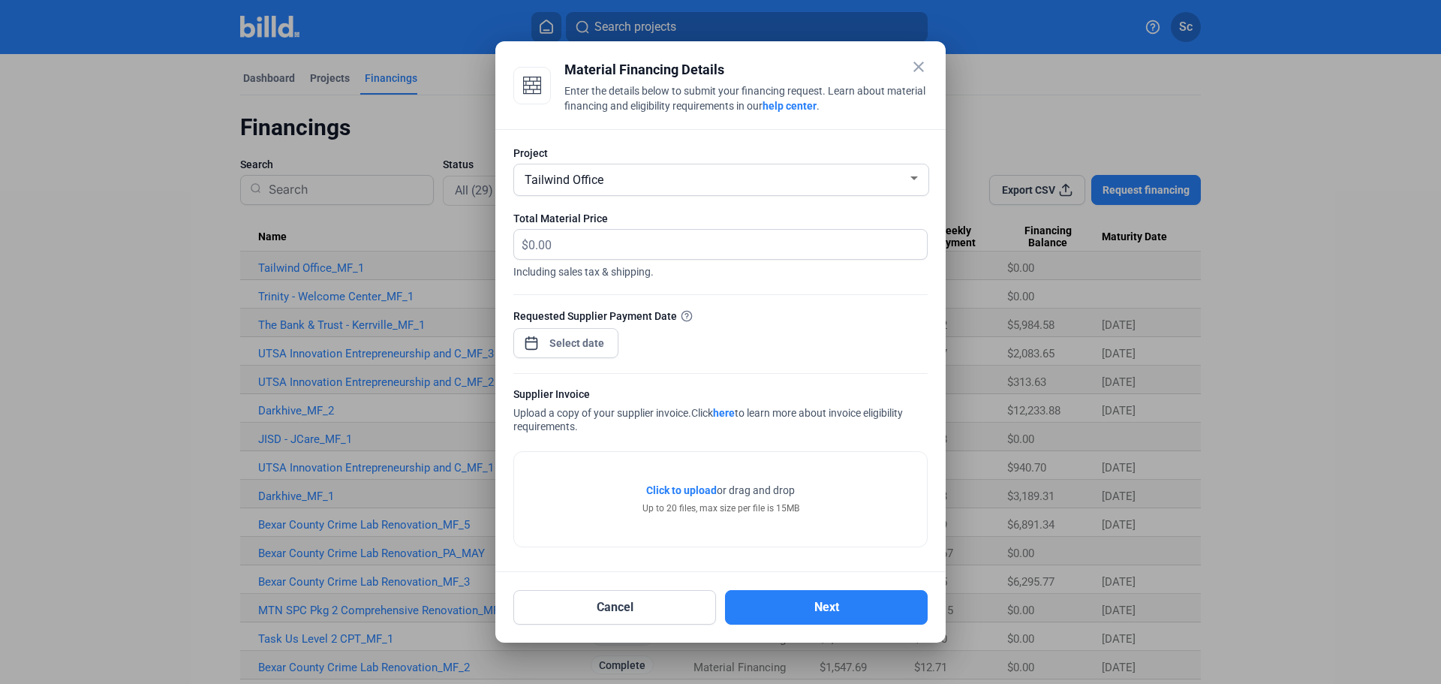
click at [625, 189] on div "Tailwind Office" at bounding box center [721, 179] width 399 height 31
click at [542, 240] on div at bounding box center [720, 342] width 1441 height 684
drag, startPoint x: 664, startPoint y: 480, endPoint x: 670, endPoint y: 491, distance: 12.8
click at [666, 484] on div "Click to upload Tap to upload or drag and drop Up to 20 files, max size per fil…" at bounding box center [720, 499] width 413 height 95
click at [670, 492] on span "Click to upload" at bounding box center [681, 490] width 71 height 12
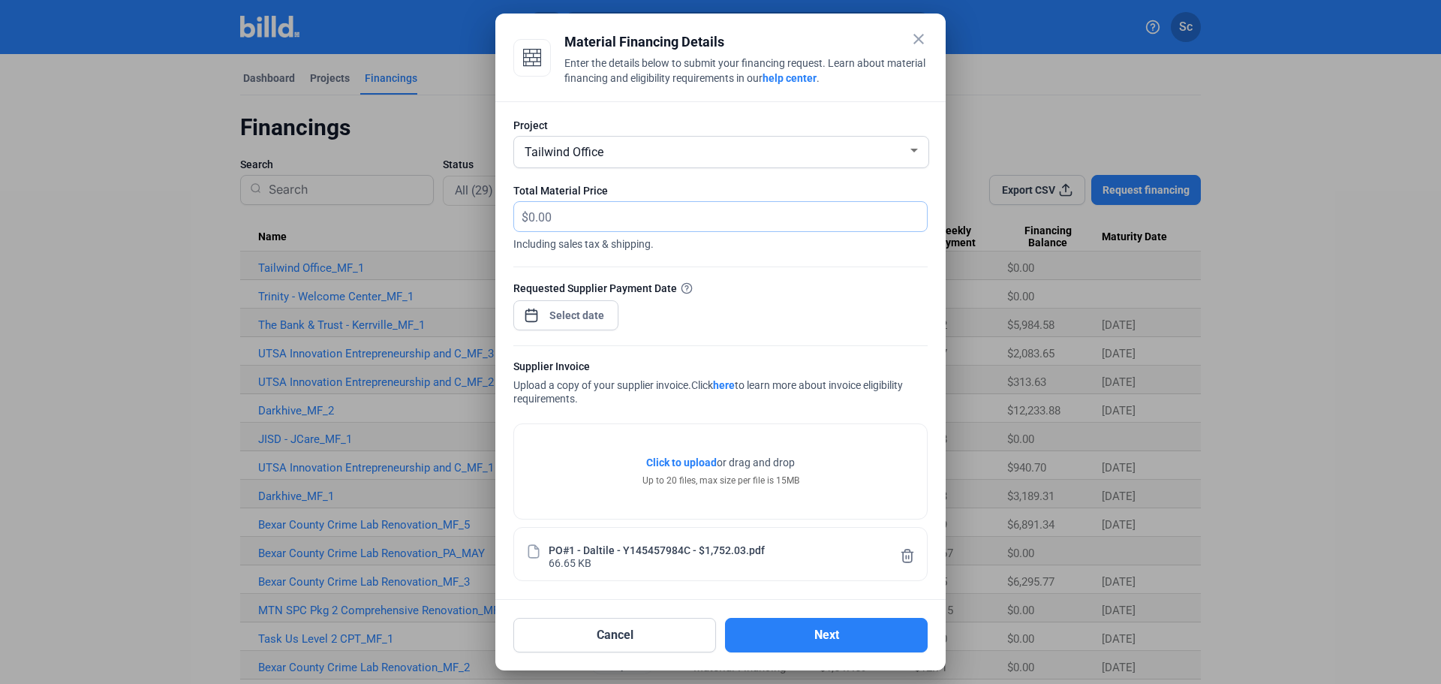
click at [530, 220] on input "text" at bounding box center [727, 216] width 398 height 29
type input "1,752.03"
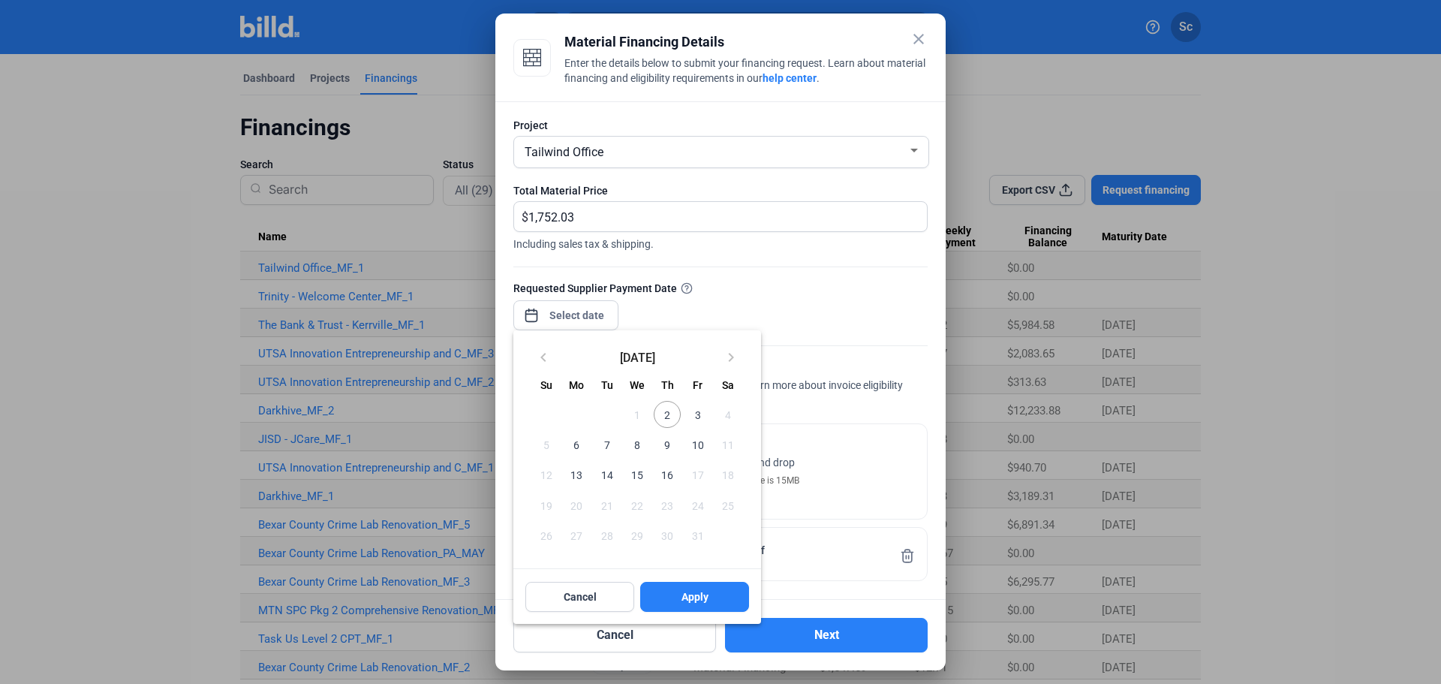
click at [562, 311] on div "close Material Financing Details Enter the details below to submit your financi…" at bounding box center [720, 342] width 1441 height 684
click at [669, 416] on span "2" at bounding box center [667, 414] width 27 height 27
click at [816, 631] on div at bounding box center [720, 342] width 1441 height 684
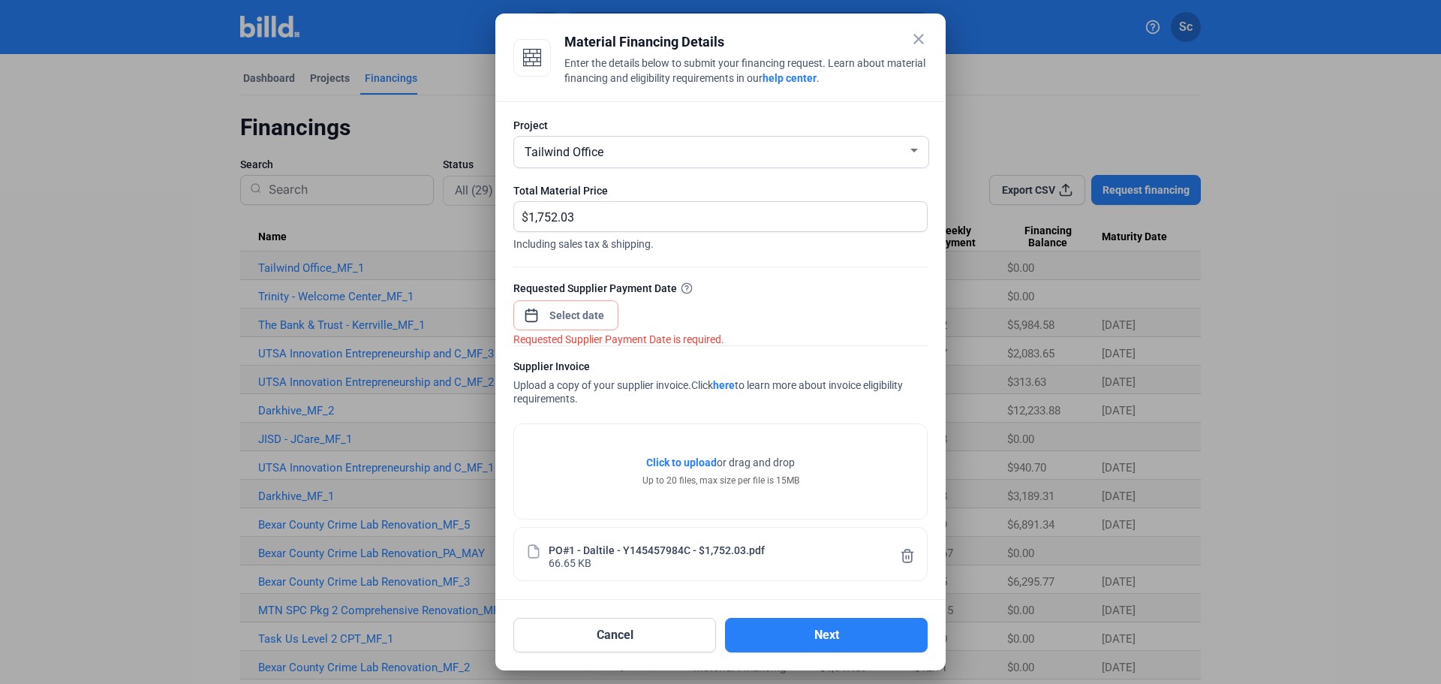
click at [582, 299] on div at bounding box center [565, 313] width 105 height 33
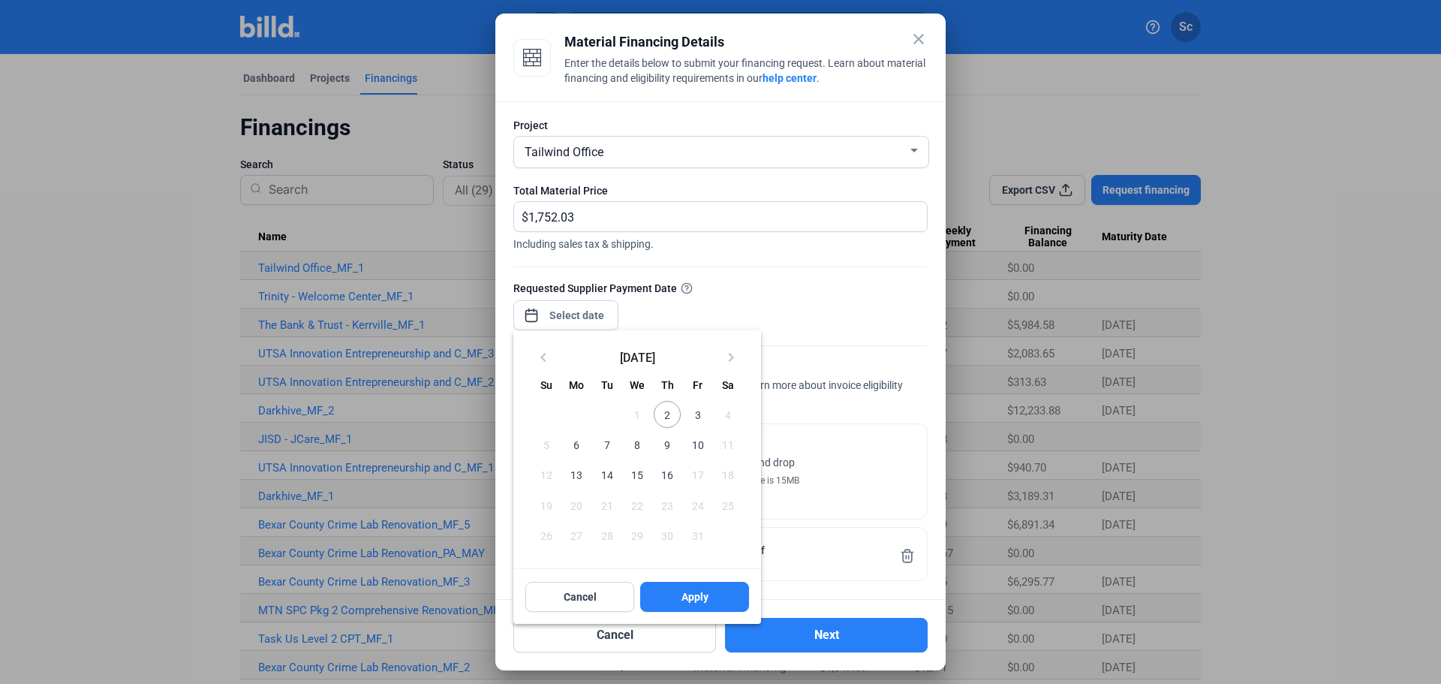
click at [660, 413] on span "2" at bounding box center [667, 414] width 27 height 27
click at [696, 599] on span "Apply" at bounding box center [694, 596] width 27 height 15
type input "[DATE]"
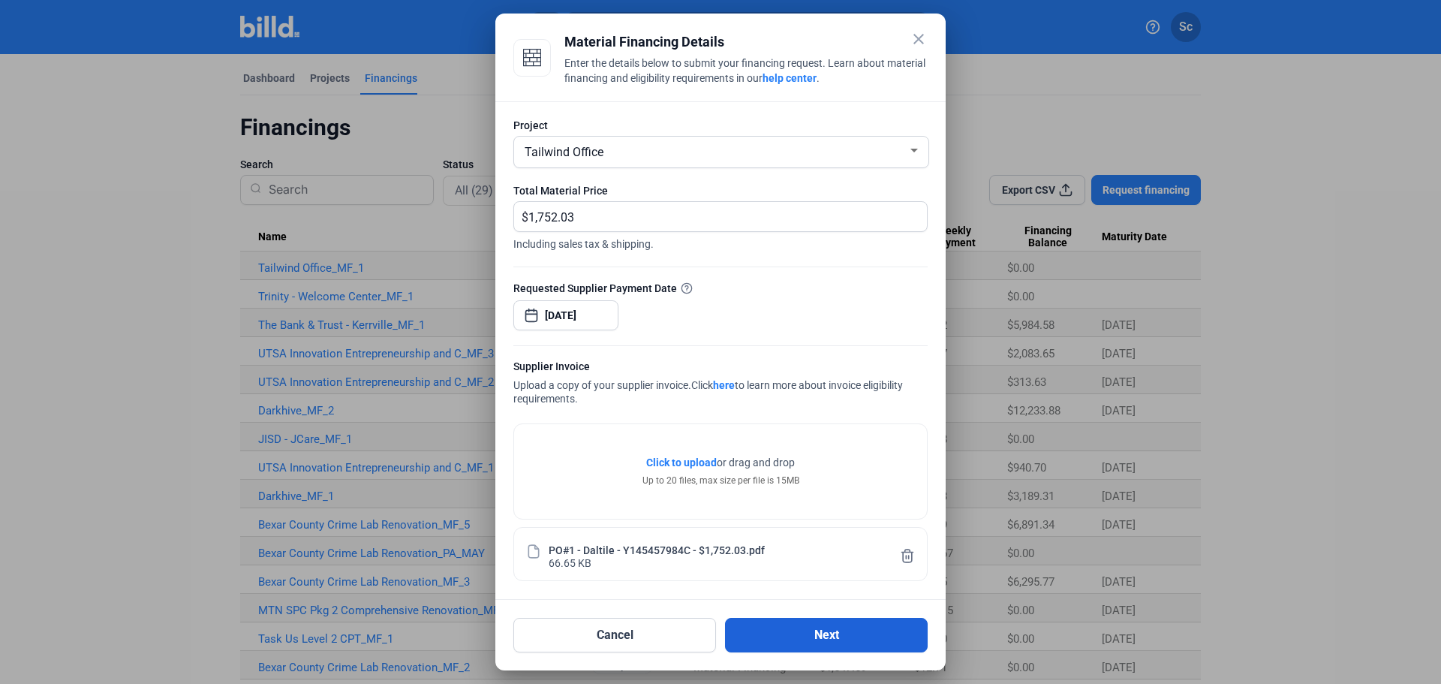
click at [817, 649] on button "Next" at bounding box center [826, 635] width 203 height 35
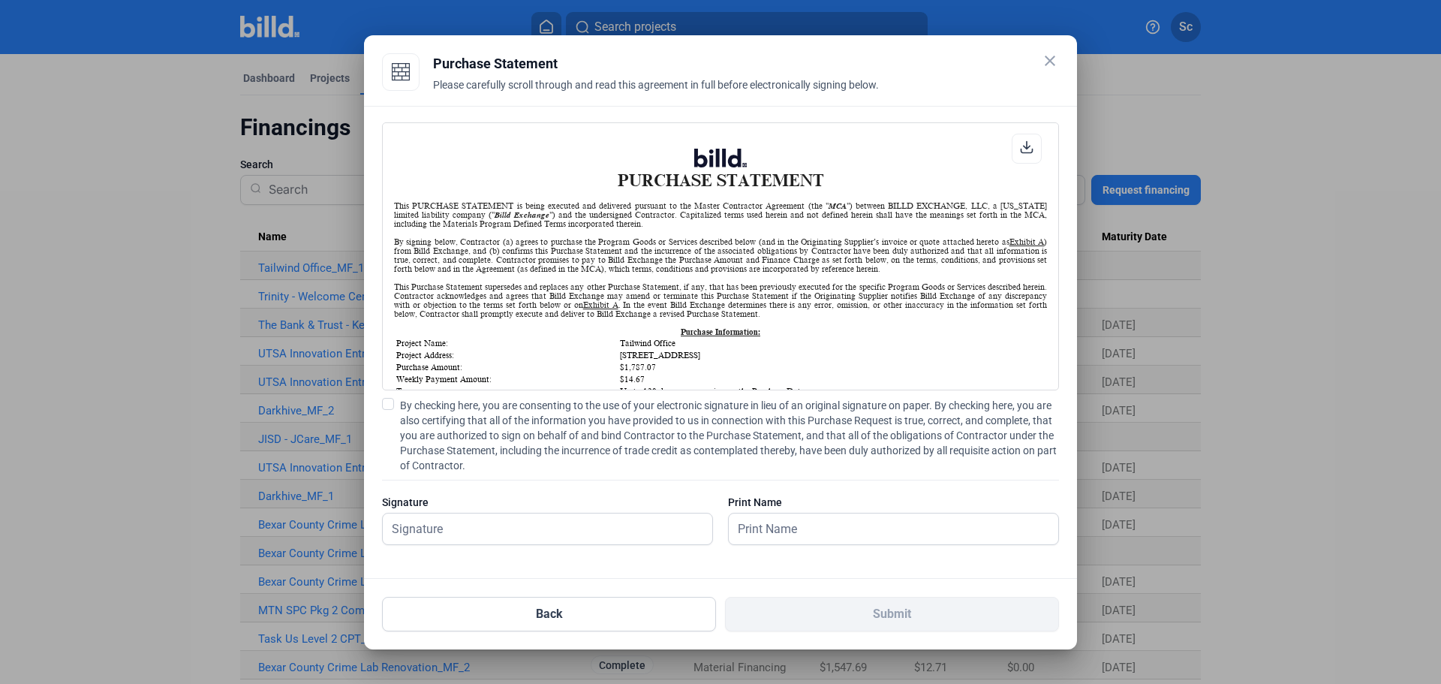
click at [387, 404] on span at bounding box center [388, 404] width 12 height 12
click at [0, 0] on input "By checking here, you are consenting to the use of your electronic signature in…" at bounding box center [0, 0] width 0 height 0
click at [462, 534] on input "text" at bounding box center [547, 528] width 329 height 31
type input "[PERSON_NAME]"
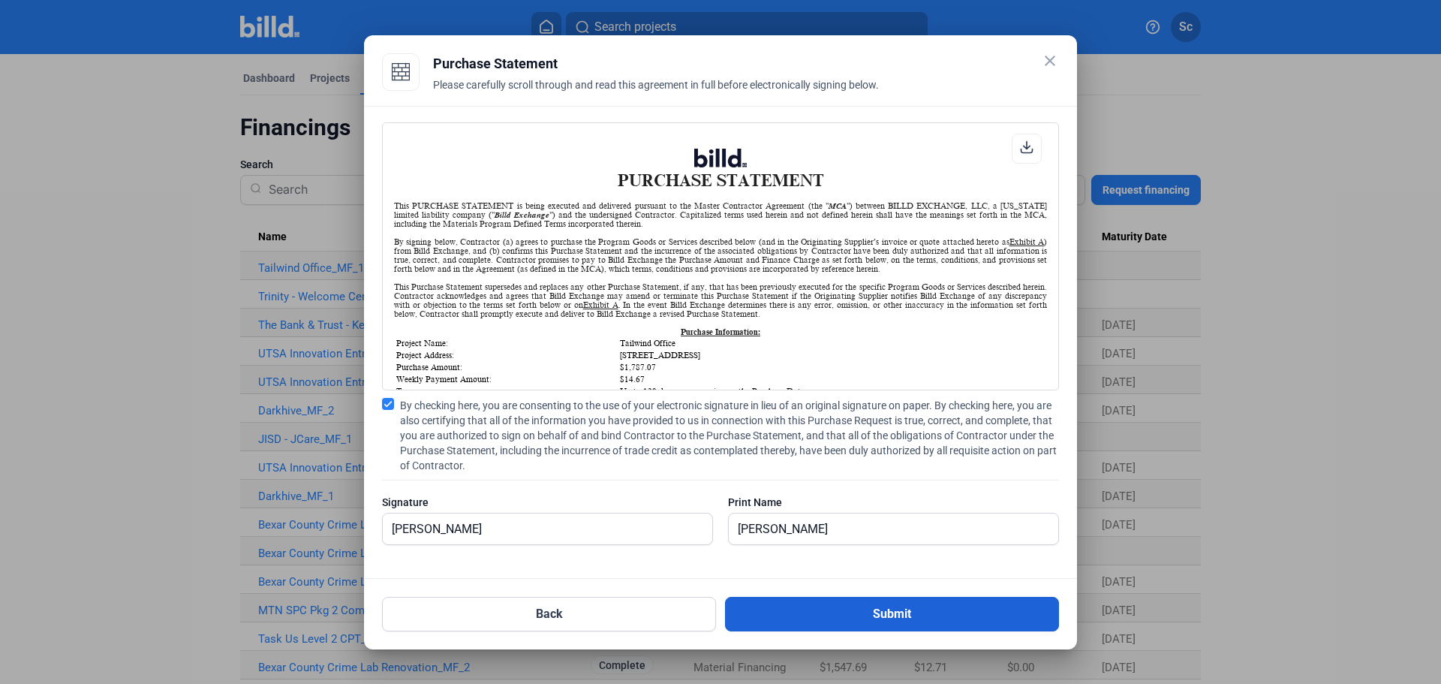
click at [881, 615] on button "Submit" at bounding box center [892, 614] width 334 height 35
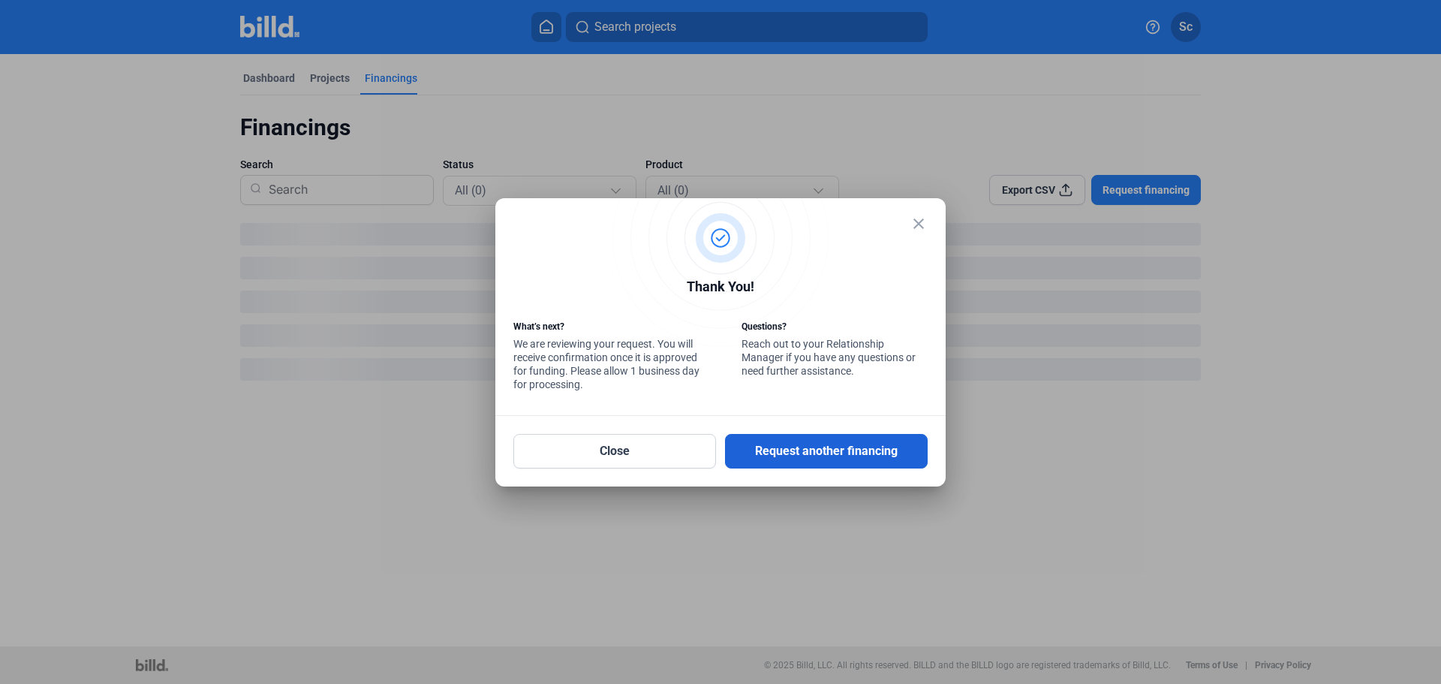
click at [817, 458] on button "Request another financing" at bounding box center [826, 451] width 203 height 35
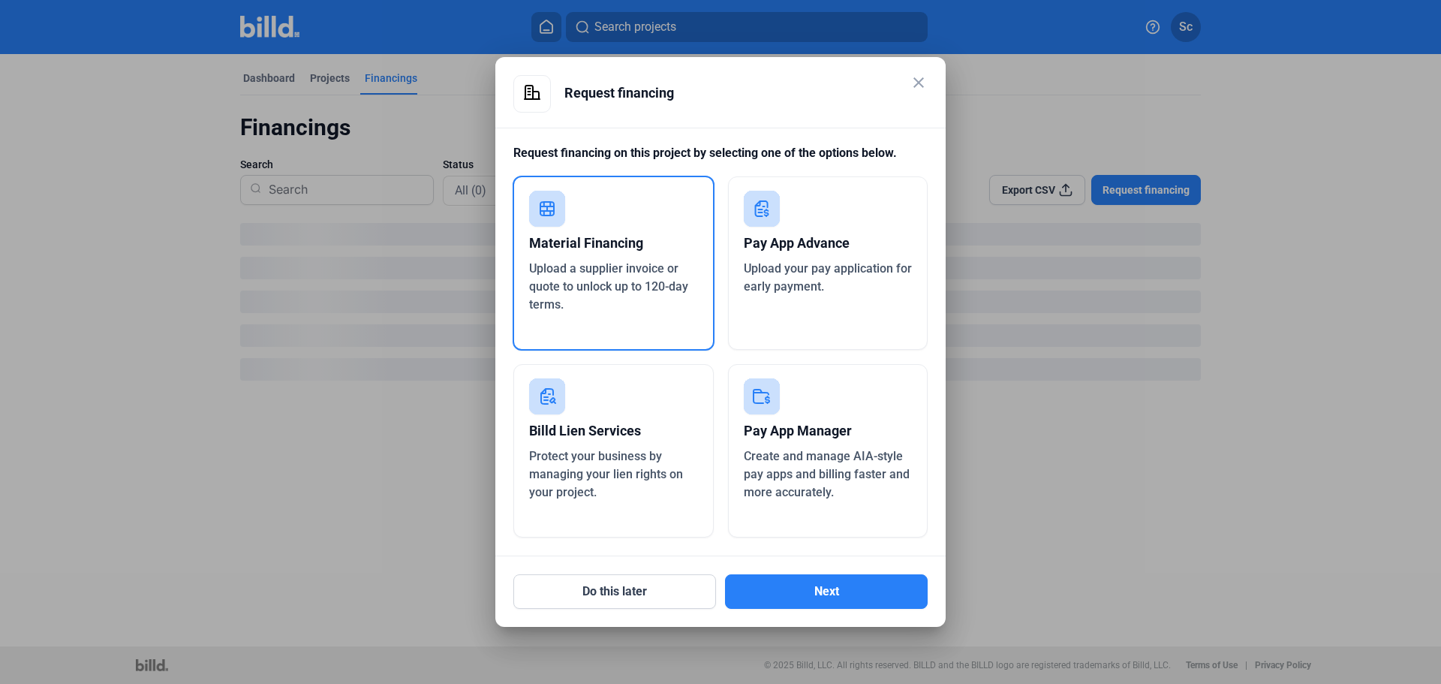
click at [612, 194] on div "Material Financing Upload a supplier invoice or quote to unlock up to 120-day t…" at bounding box center [614, 263] width 202 height 175
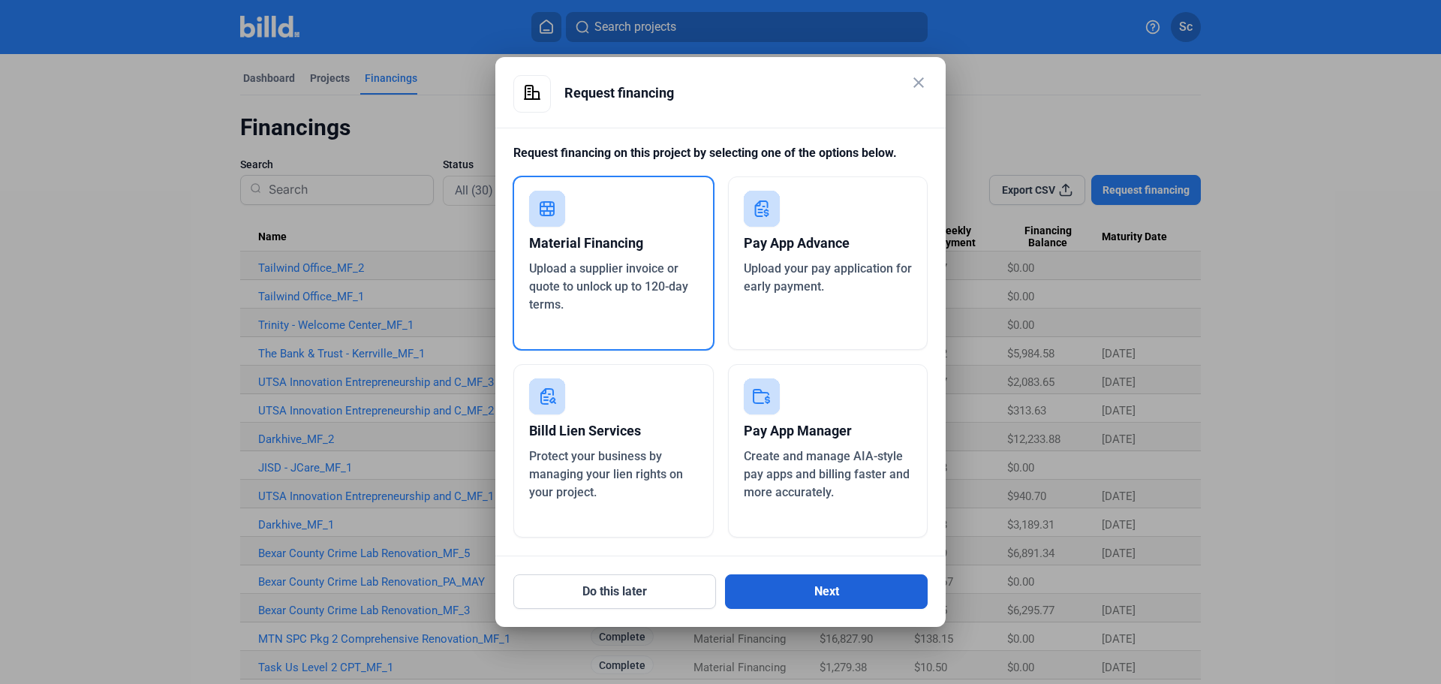
click at [826, 598] on button "Next" at bounding box center [826, 591] width 203 height 35
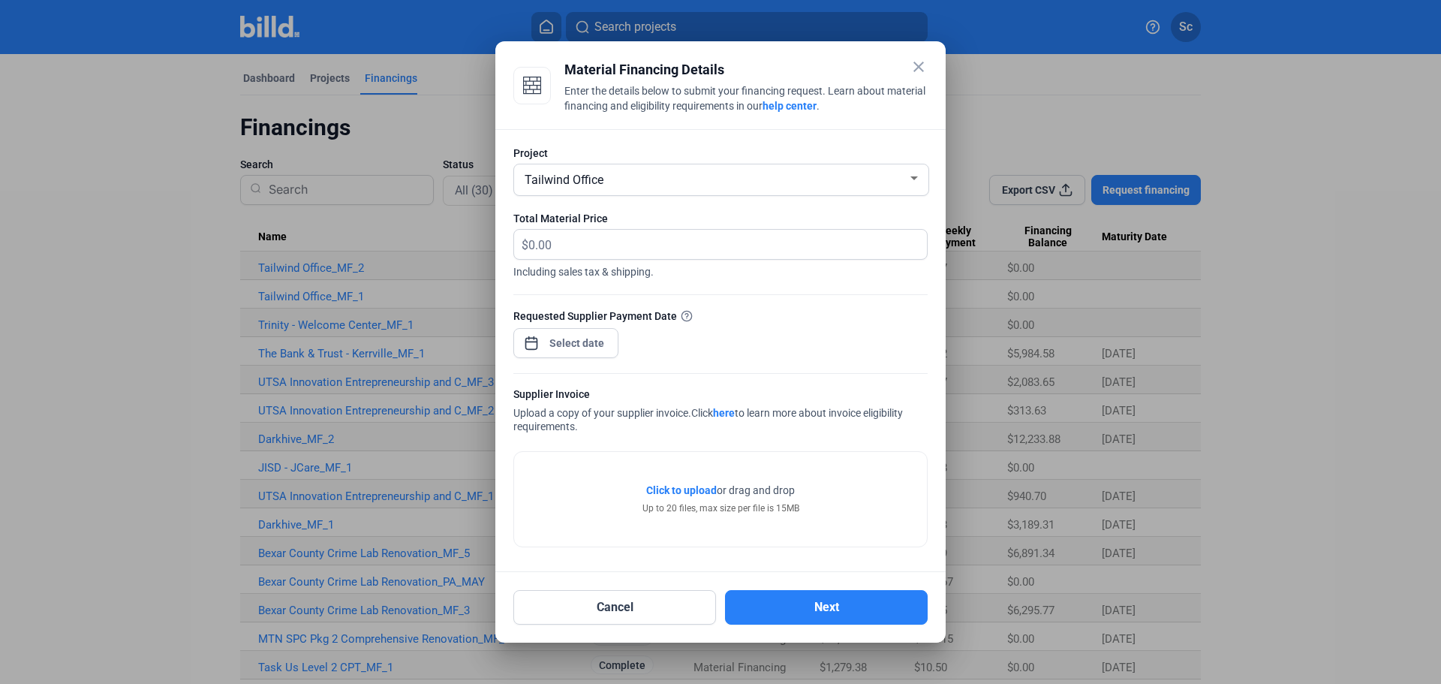
click at [641, 174] on div "Tailwind Office" at bounding box center [715, 178] width 386 height 21
click at [695, 489] on div at bounding box center [720, 342] width 1441 height 684
click at [695, 489] on span "Click to upload" at bounding box center [681, 490] width 71 height 12
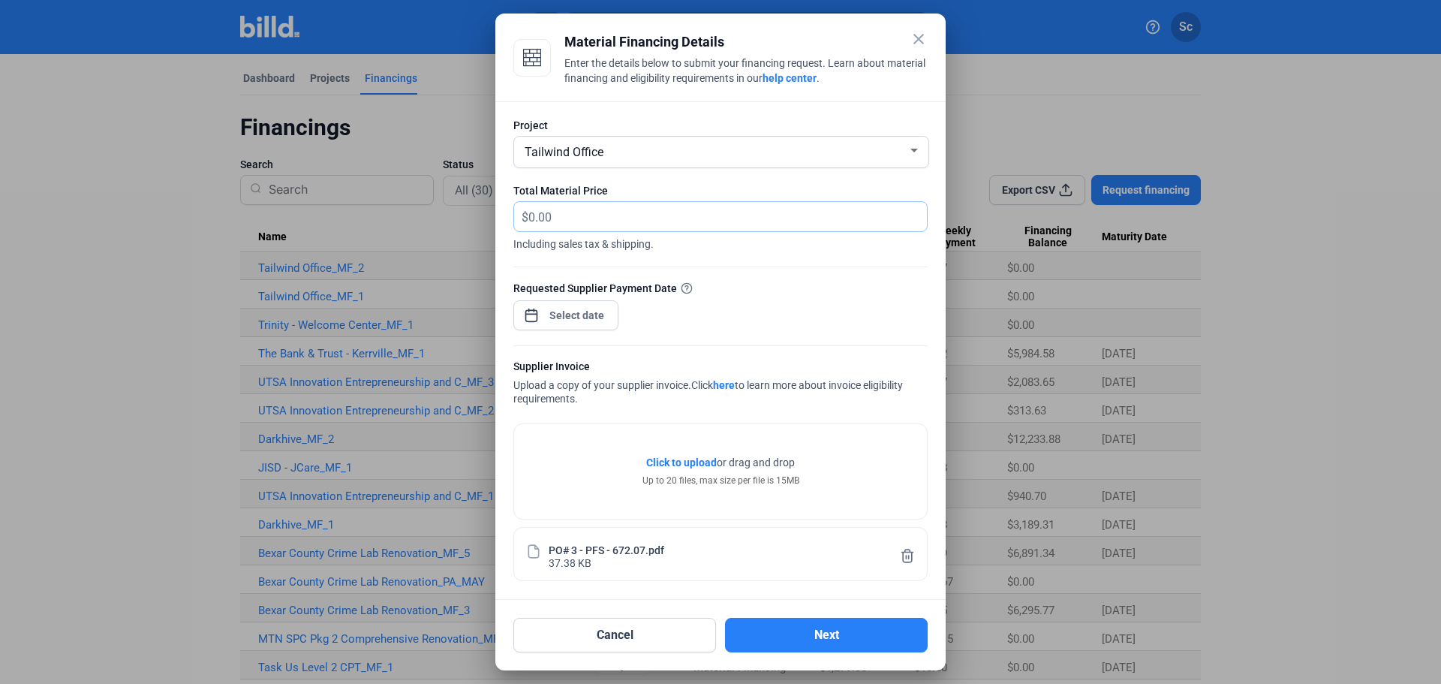
click at [594, 216] on input "text" at bounding box center [727, 216] width 398 height 29
type input "672.07"
click at [526, 309] on span "Open calendar" at bounding box center [531, 308] width 36 height 36
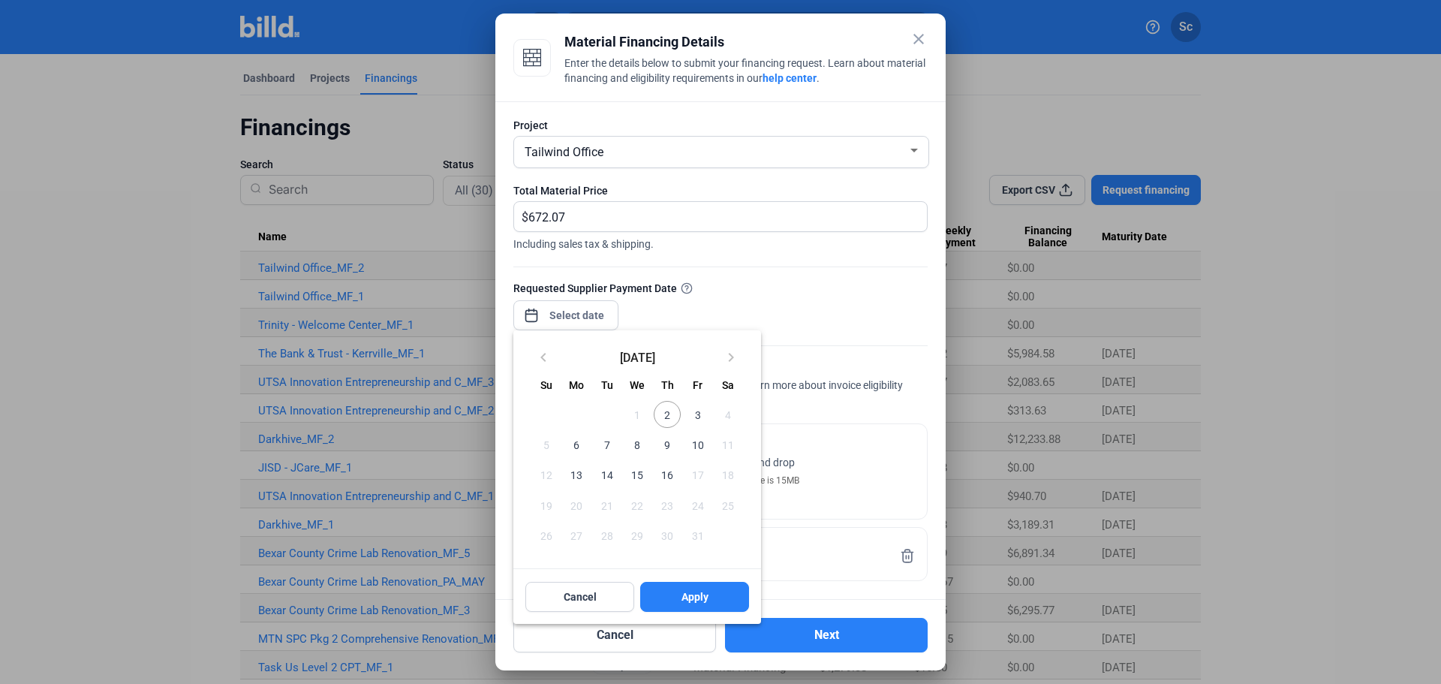
click at [668, 414] on span "2" at bounding box center [667, 414] width 27 height 27
click at [695, 594] on span "Apply" at bounding box center [694, 596] width 27 height 15
type input "[DATE]"
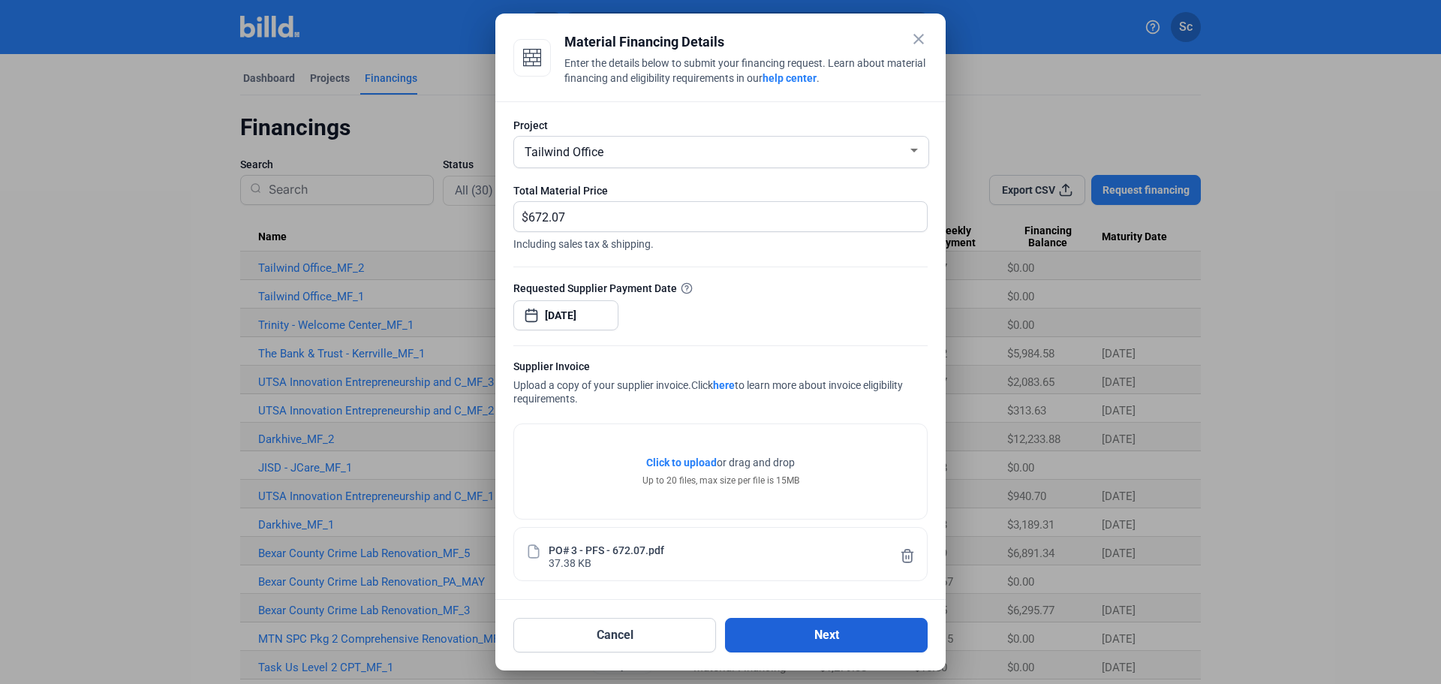
click at [847, 644] on button "Next" at bounding box center [826, 635] width 203 height 35
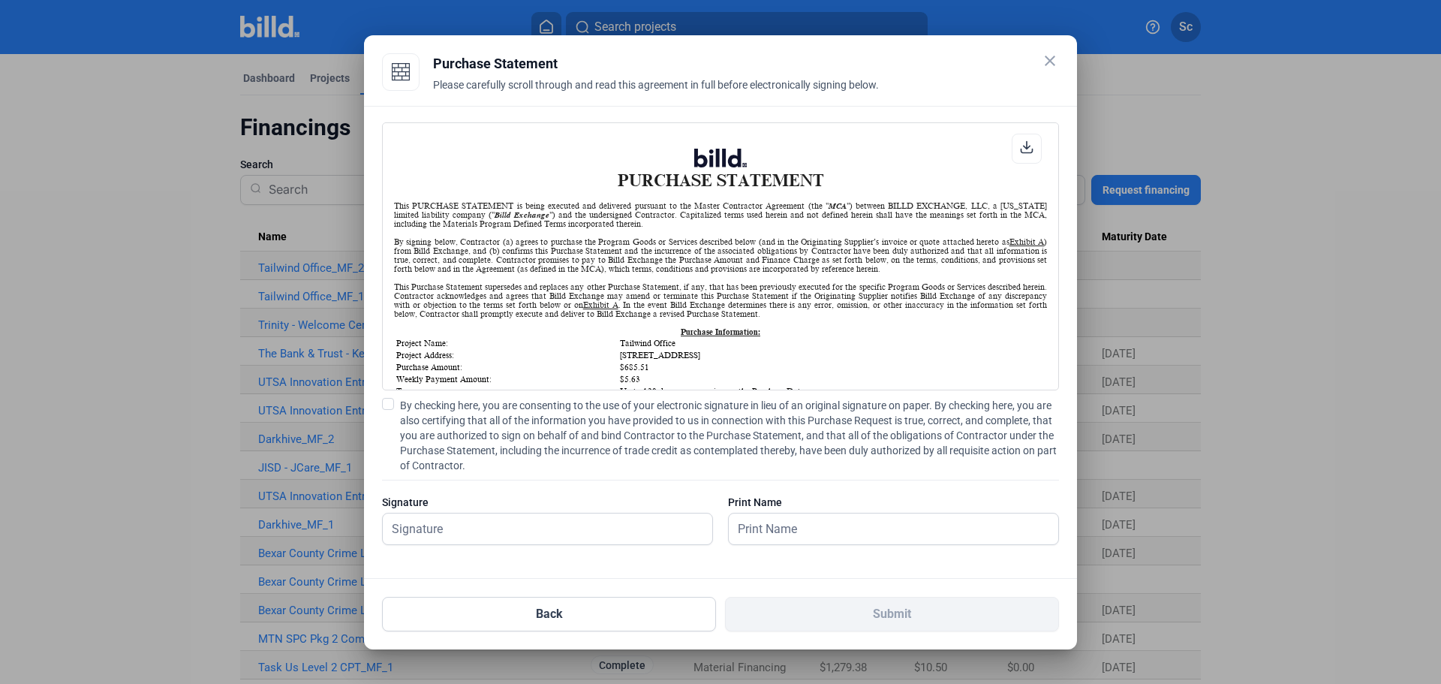
drag, startPoint x: 397, startPoint y: 406, endPoint x: 389, endPoint y: 408, distance: 8.6
click at [391, 408] on label "By checking here, you are consenting to the use of your electronic signature in…" at bounding box center [720, 435] width 677 height 75
click at [0, 0] on input "By checking here, you are consenting to the use of your electronic signature in…" at bounding box center [0, 0] width 0 height 0
drag, startPoint x: 537, startPoint y: 534, endPoint x: 547, endPoint y: 535, distance: 9.8
click at [537, 534] on input "text" at bounding box center [539, 528] width 313 height 31
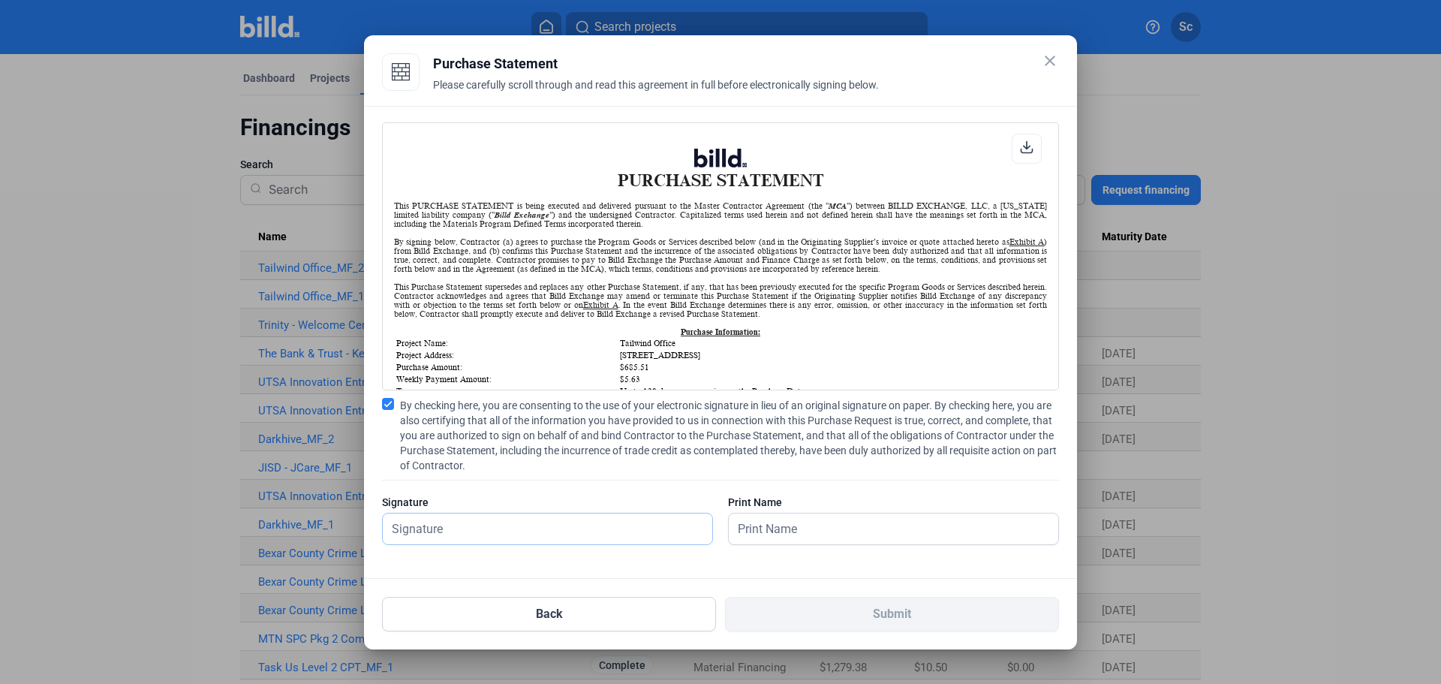
type input "[PERSON_NAME]"
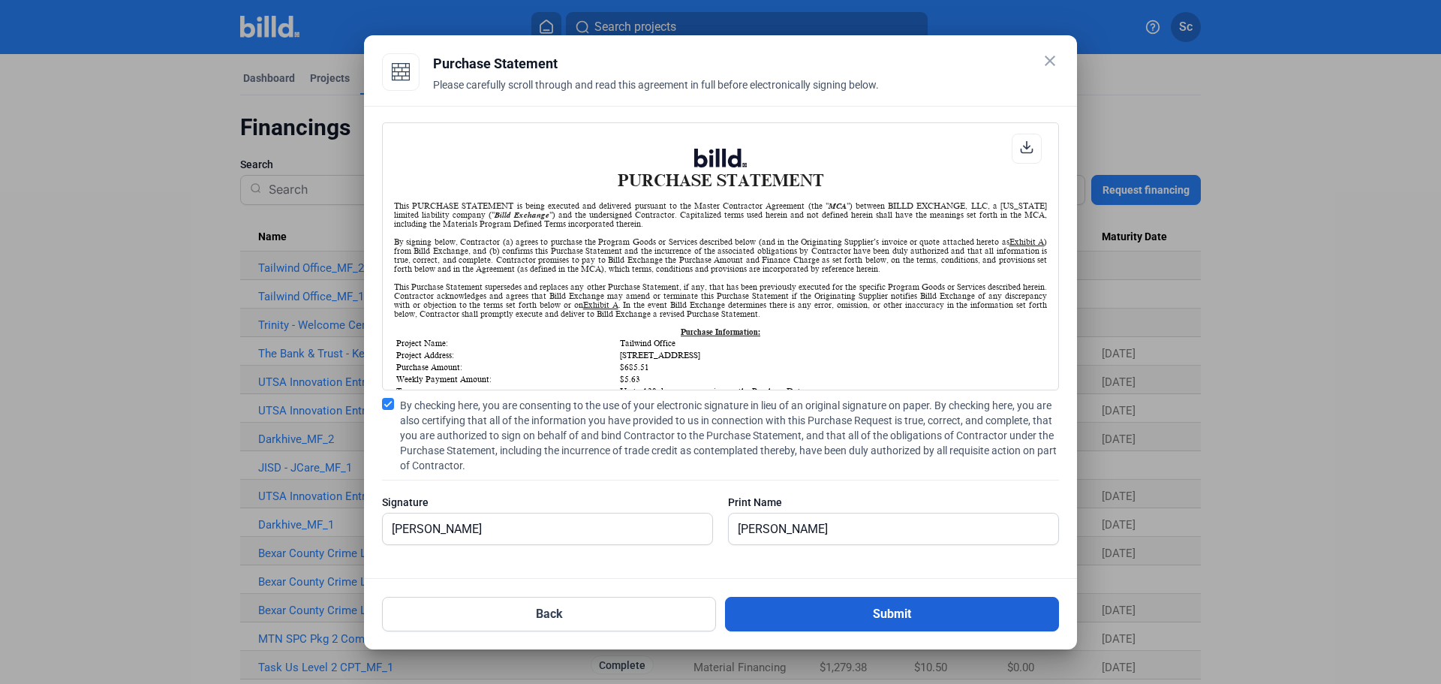
click at [788, 612] on button "Submit" at bounding box center [892, 614] width 334 height 35
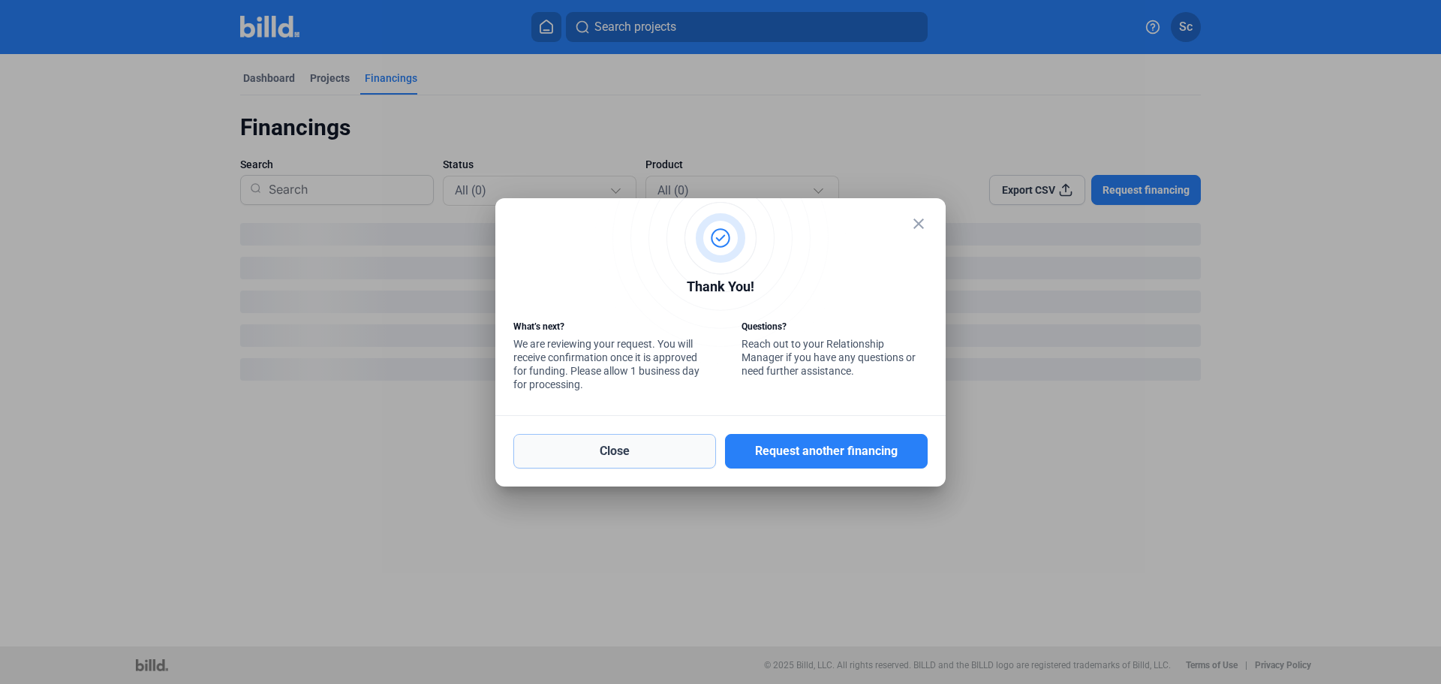
click at [636, 452] on button "Close" at bounding box center [614, 451] width 203 height 35
